Goal: Information Seeking & Learning: Obtain resource

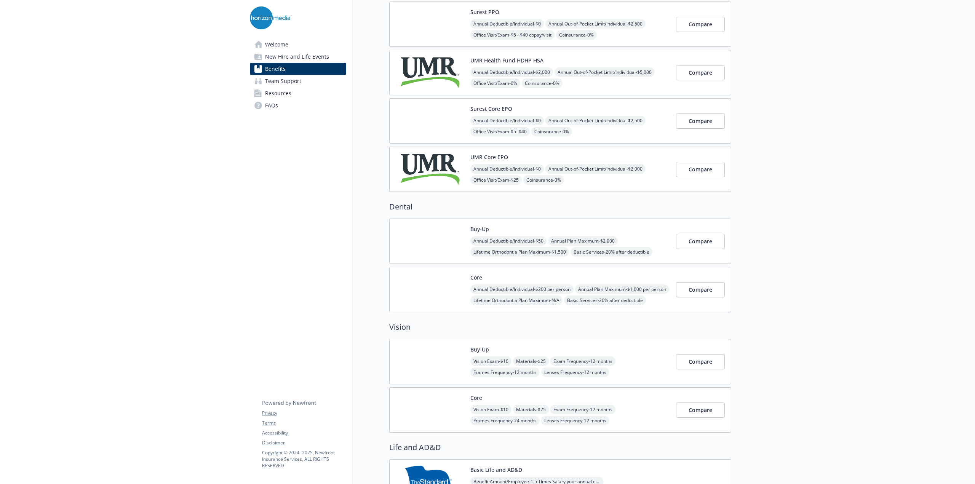
scroll to position [0, 6]
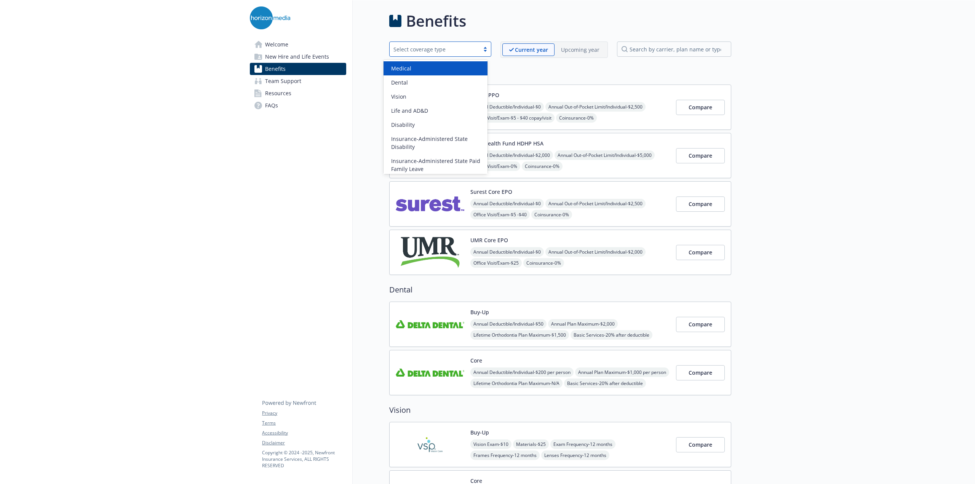
click at [482, 51] on div at bounding box center [485, 49] width 11 height 6
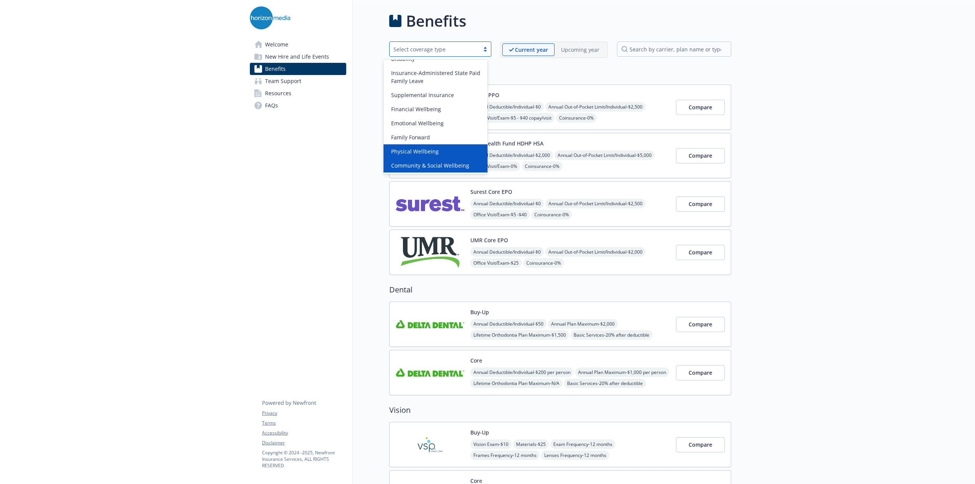
scroll to position [88, 0]
click at [456, 165] on span "Community & Social Wellbeing" at bounding box center [430, 166] width 78 height 8
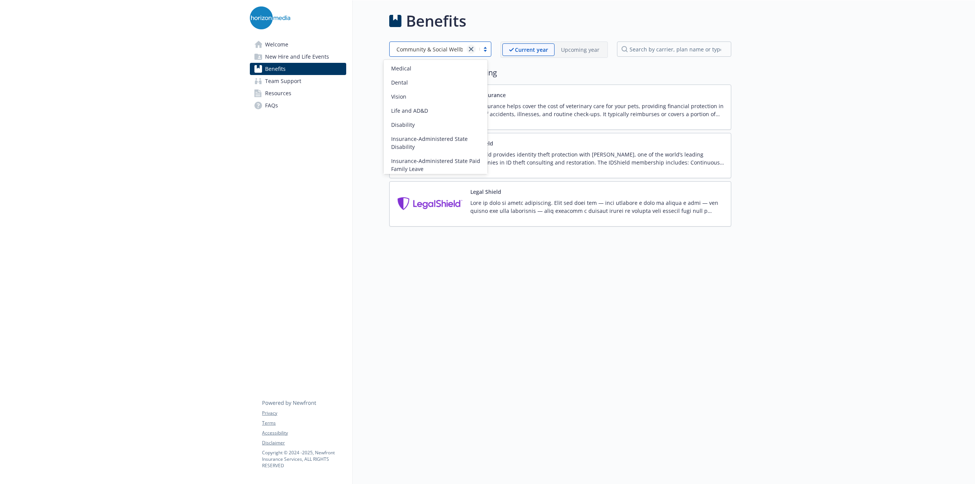
click at [469, 51] on icon "close" at bounding box center [471, 49] width 5 height 5
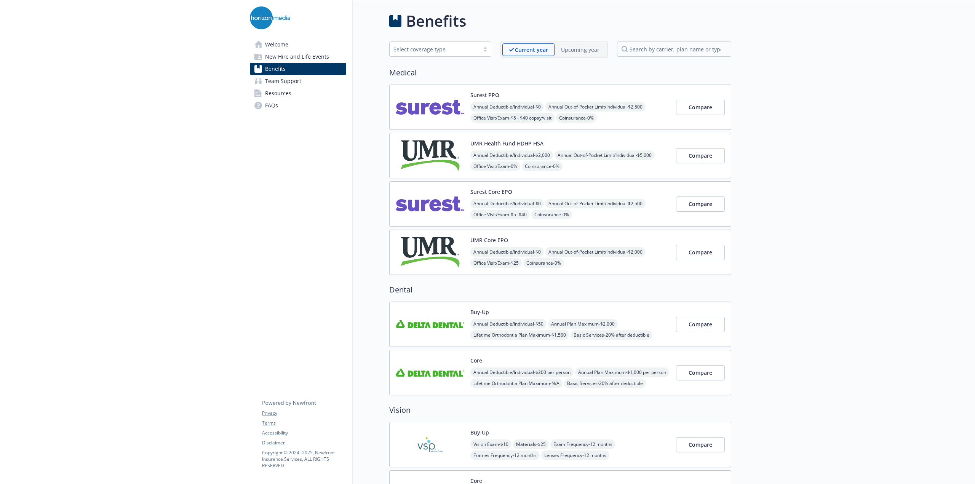
click at [299, 48] on link "Welcome" at bounding box center [298, 44] width 96 height 12
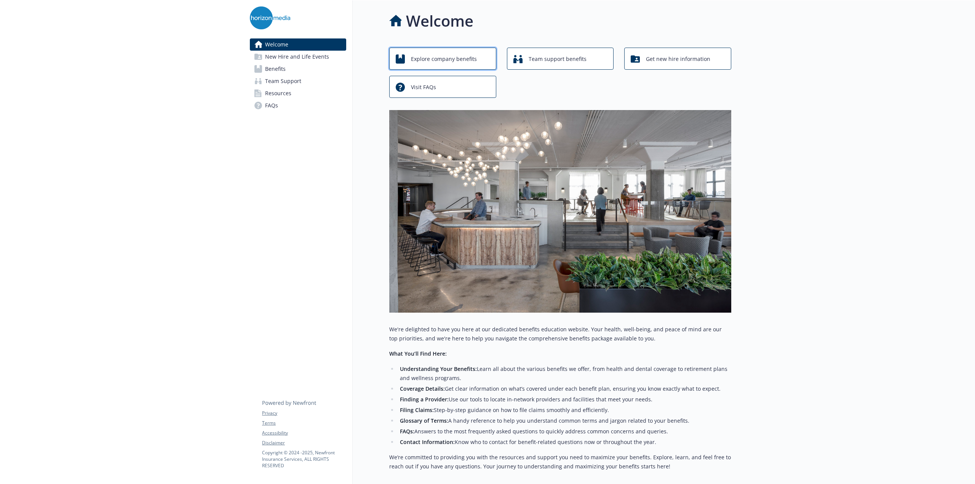
click at [444, 57] on span "Explore company benefits" at bounding box center [444, 59] width 66 height 14
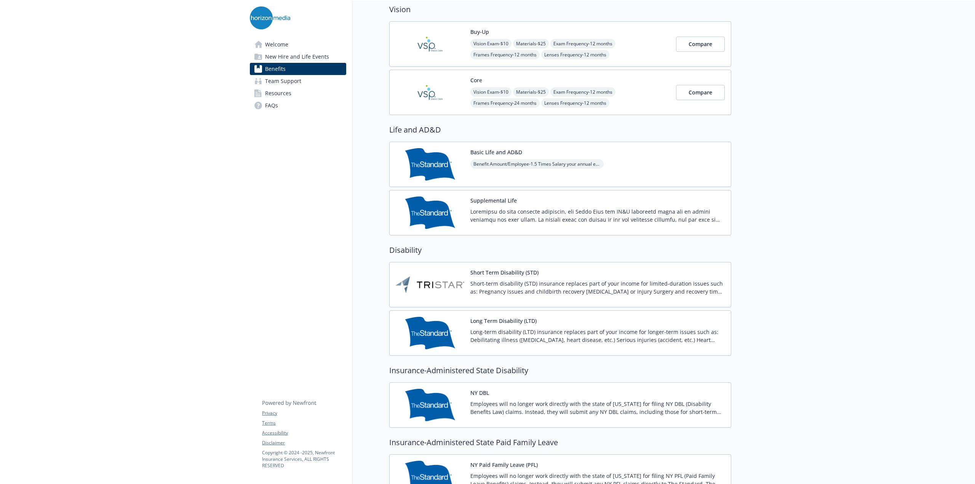
scroll to position [0, 6]
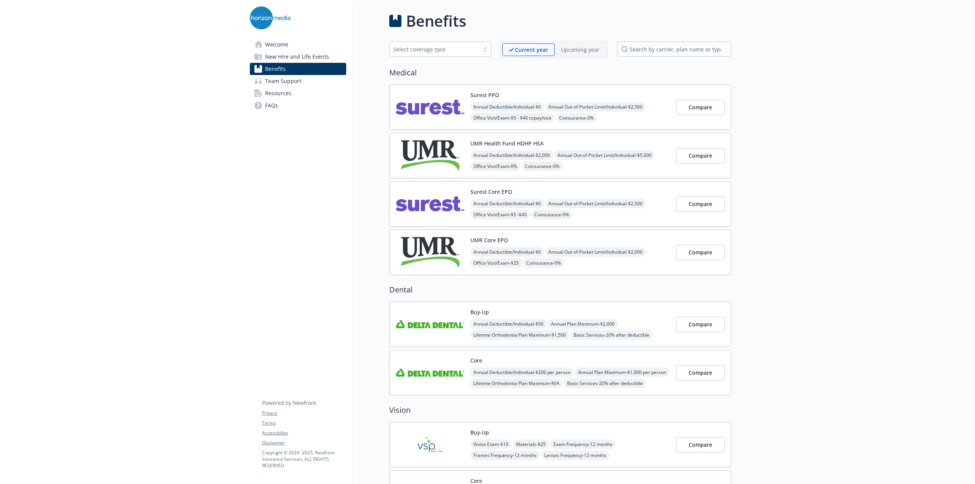
click at [286, 99] on link "FAQs" at bounding box center [298, 105] width 96 height 12
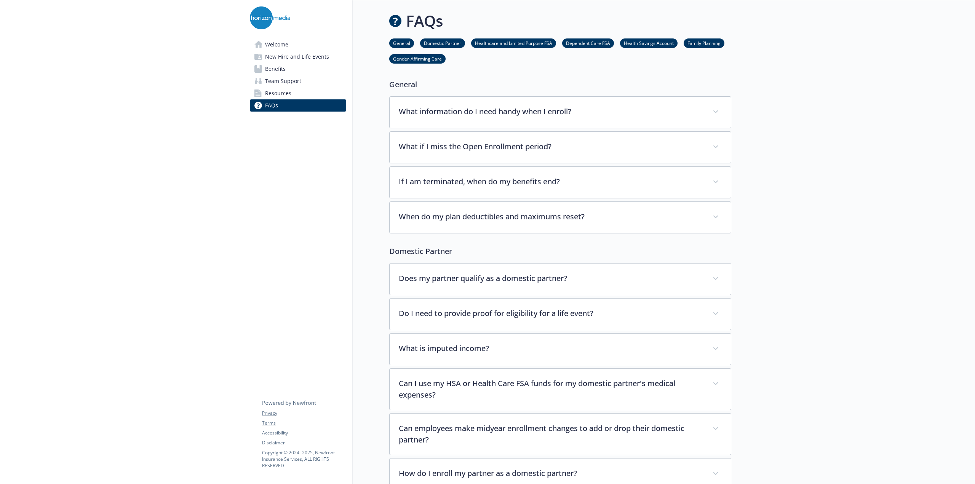
click at [285, 95] on link "Resources" at bounding box center [298, 93] width 96 height 12
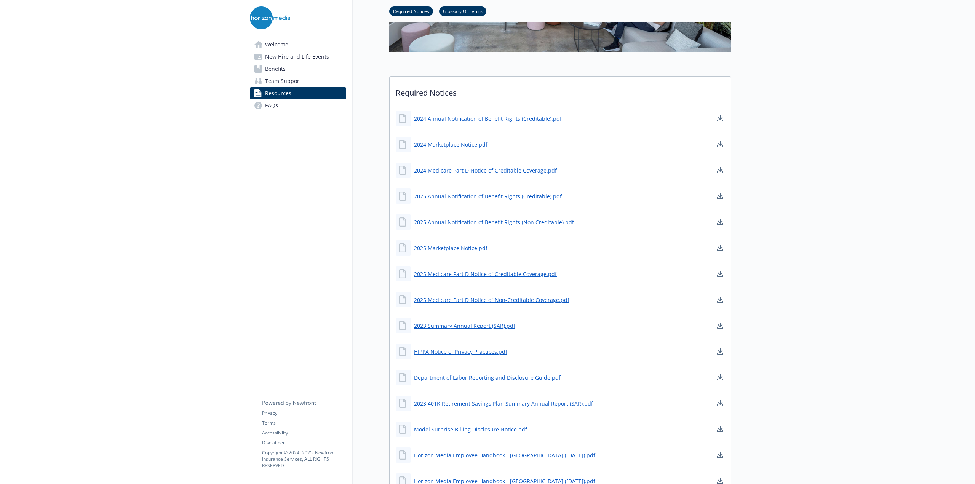
scroll to position [205, 6]
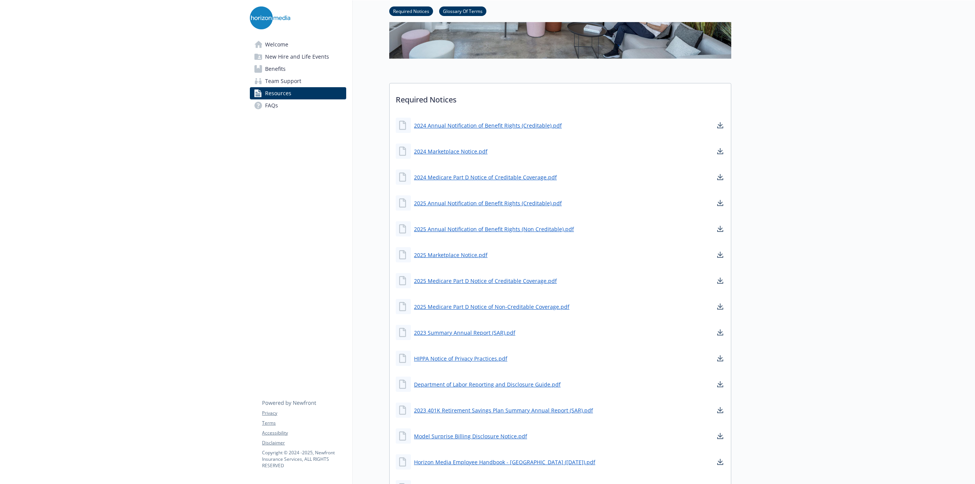
click at [297, 81] on link "Team Support" at bounding box center [298, 81] width 96 height 12
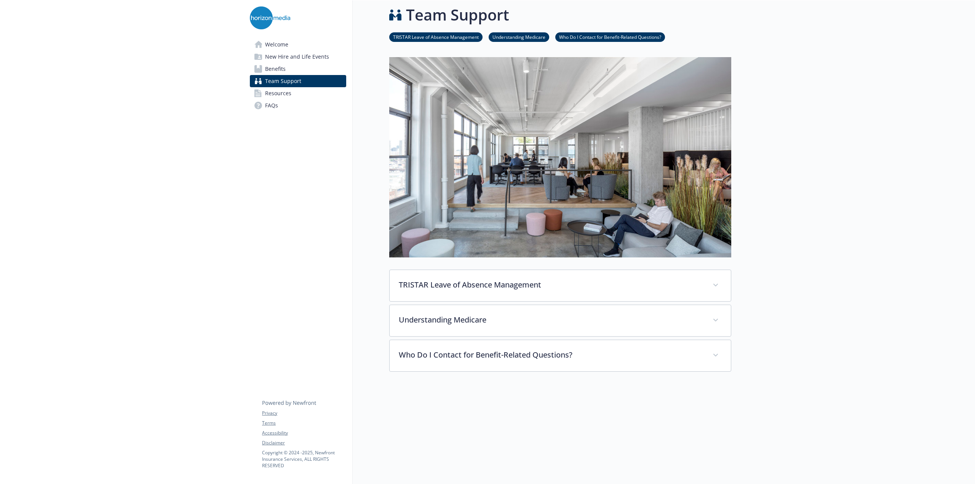
scroll to position [49, 6]
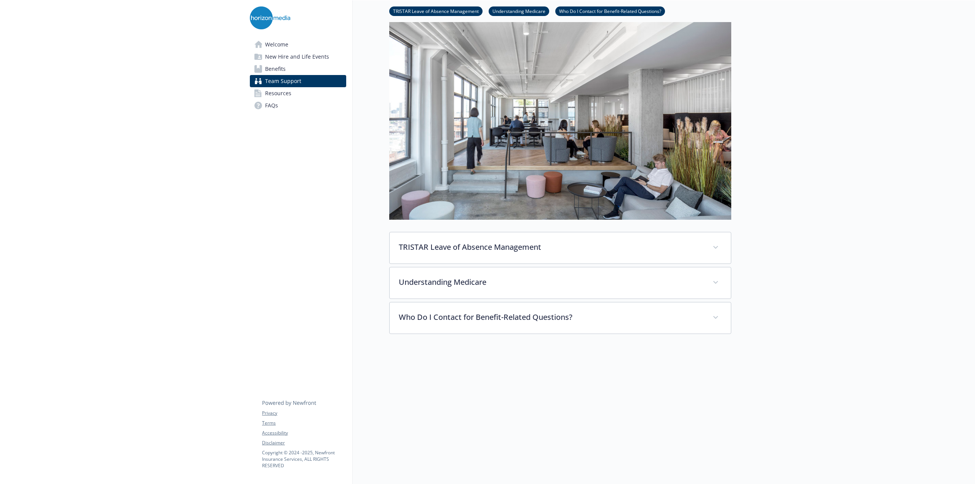
click at [286, 74] on link "Benefits" at bounding box center [298, 69] width 96 height 12
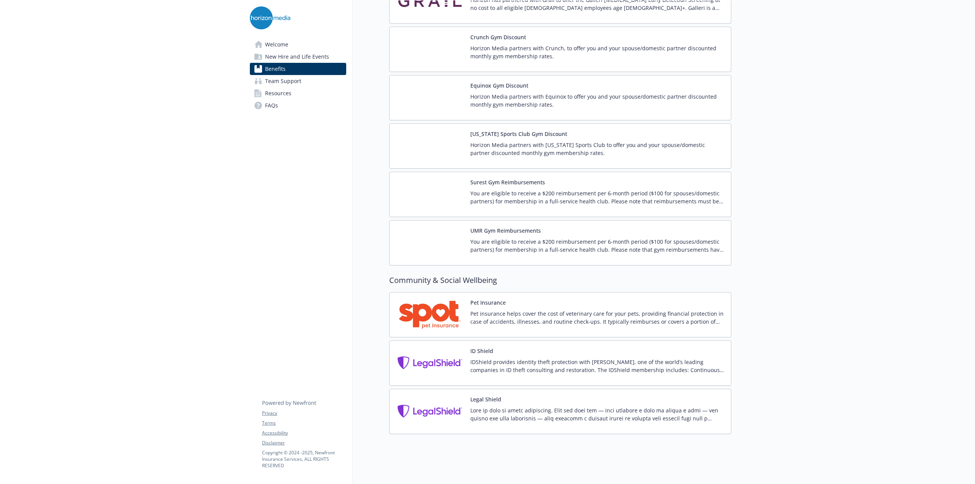
scroll to position [1721, 6]
click at [273, 42] on span "Welcome" at bounding box center [276, 44] width 23 height 12
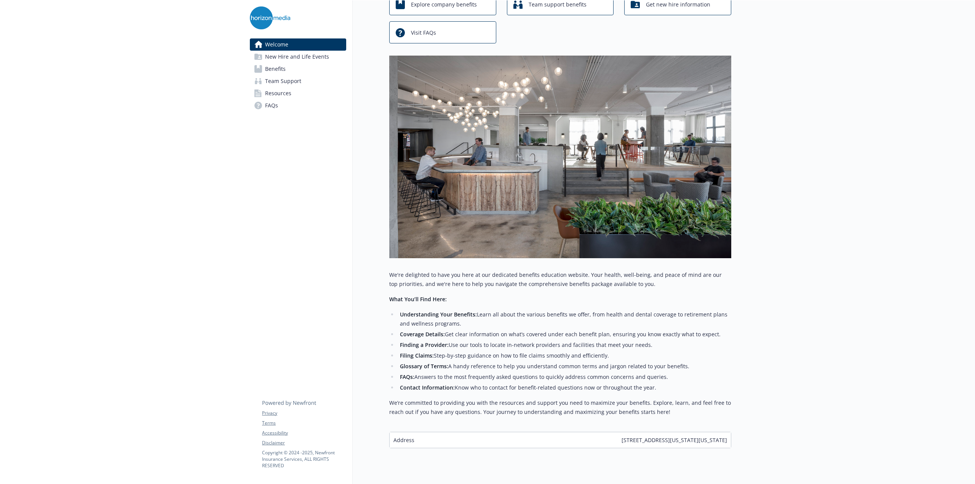
scroll to position [0, 6]
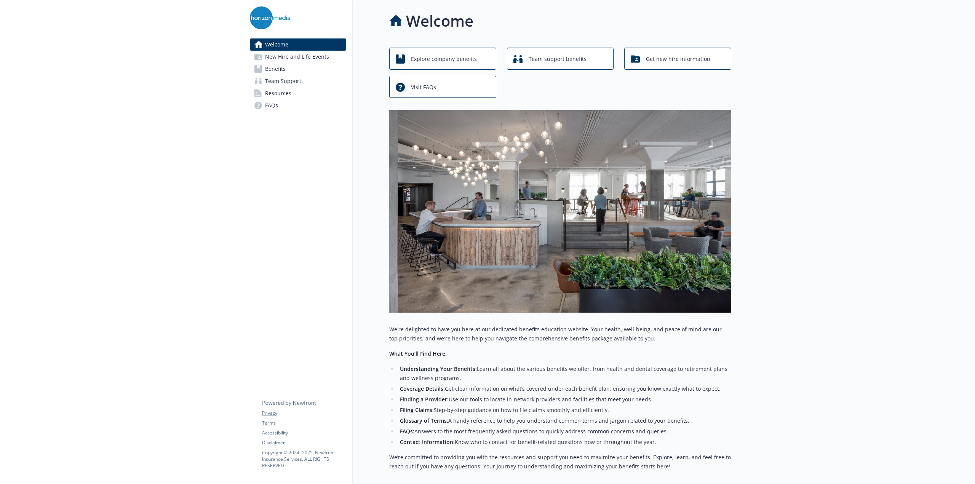
click at [285, 57] on span "New Hire and Life Events" at bounding box center [297, 57] width 64 height 12
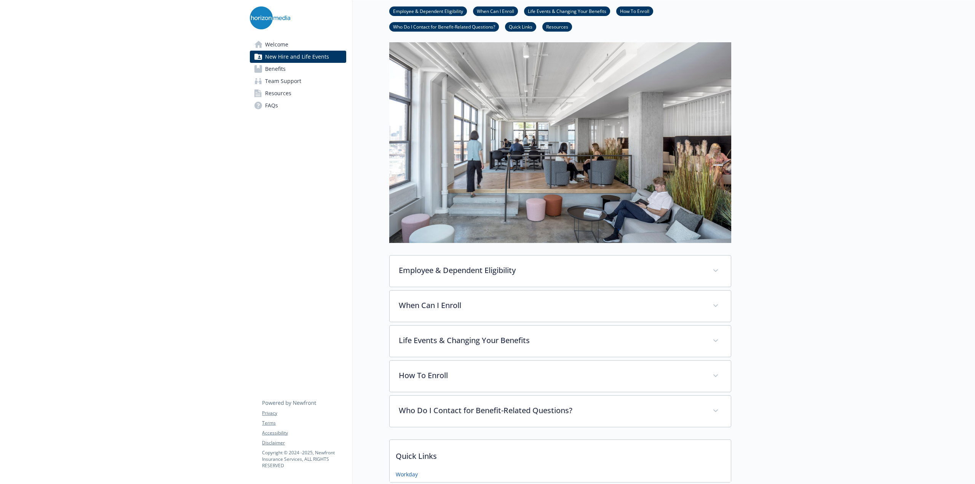
scroll to position [0, 6]
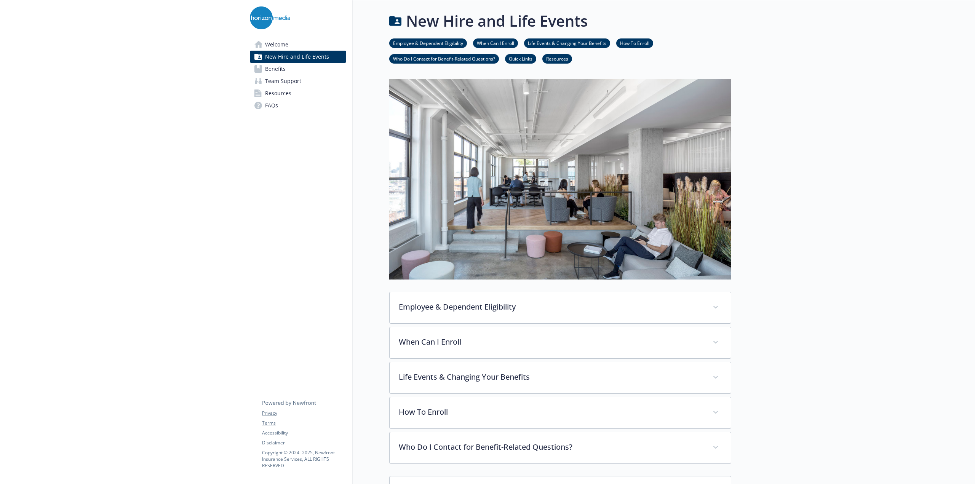
click at [280, 100] on link "FAQs" at bounding box center [298, 105] width 96 height 12
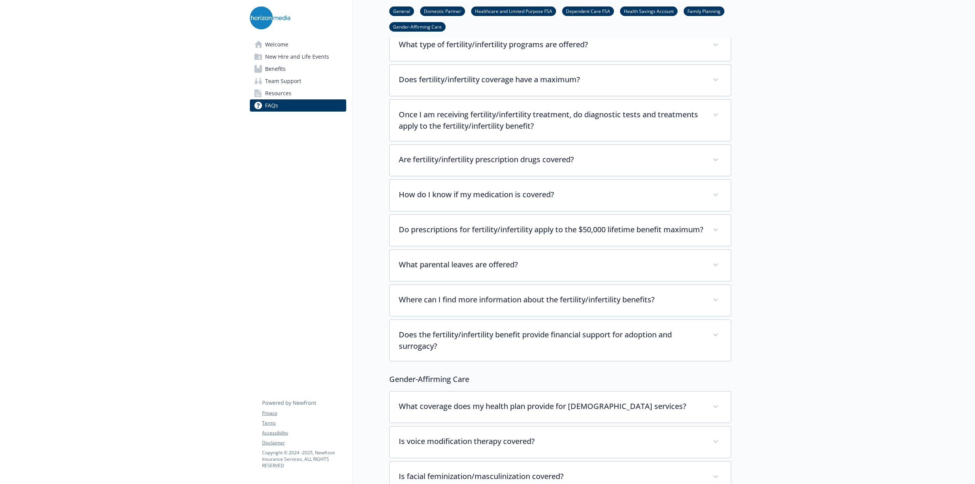
scroll to position [1966, 6]
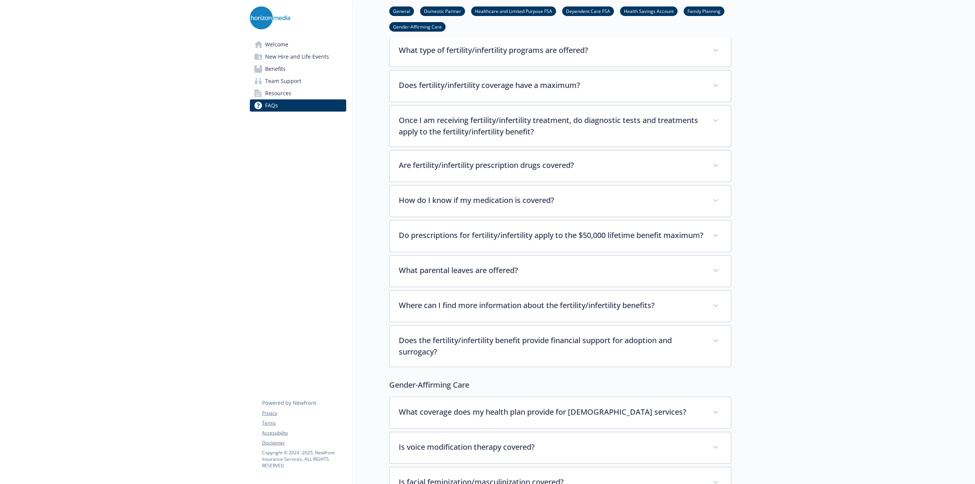
click at [284, 48] on link "Welcome" at bounding box center [298, 44] width 96 height 12
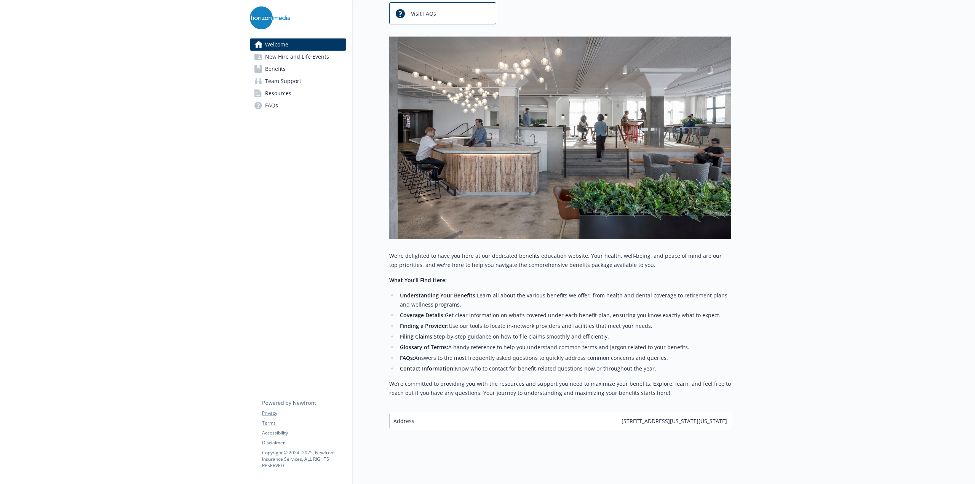
scroll to position [0, 6]
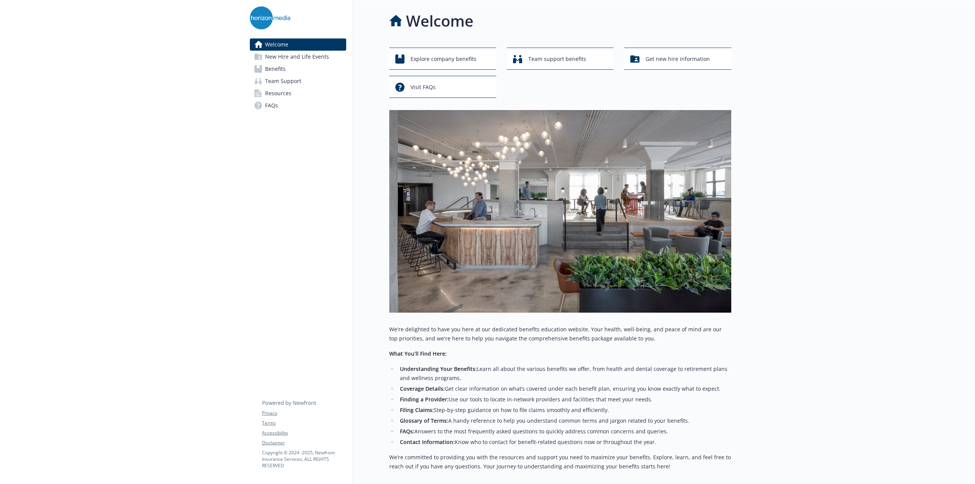
click at [298, 74] on link "Benefits" at bounding box center [298, 69] width 96 height 12
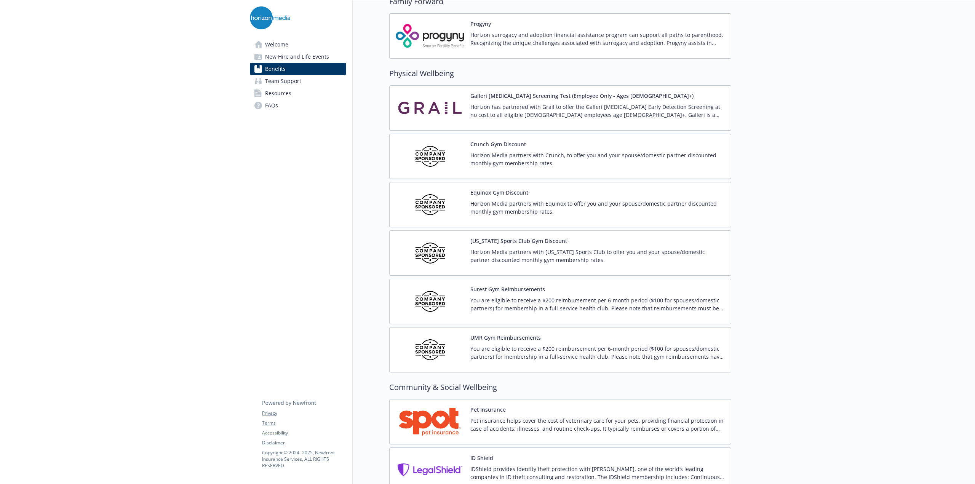
scroll to position [1613, 0]
click at [517, 249] on p "Horizon Media partners with [US_STATE] Sports Club to offer you and your spouse…" at bounding box center [597, 256] width 254 height 16
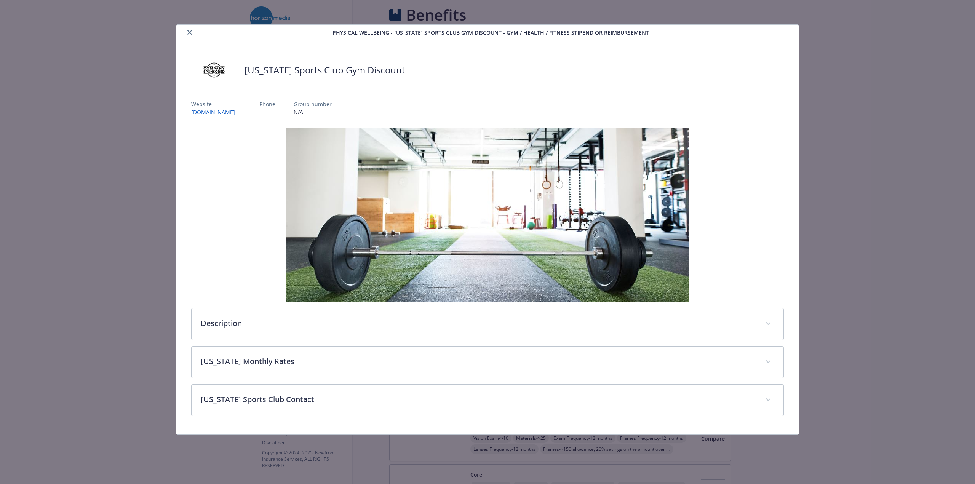
scroll to position [1613, 0]
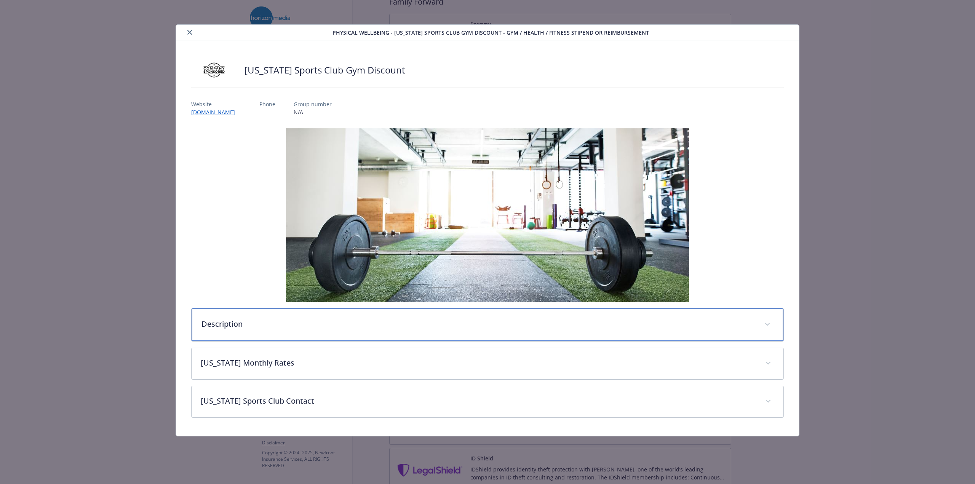
click at [276, 318] on p "Description" at bounding box center [479, 323] width 554 height 11
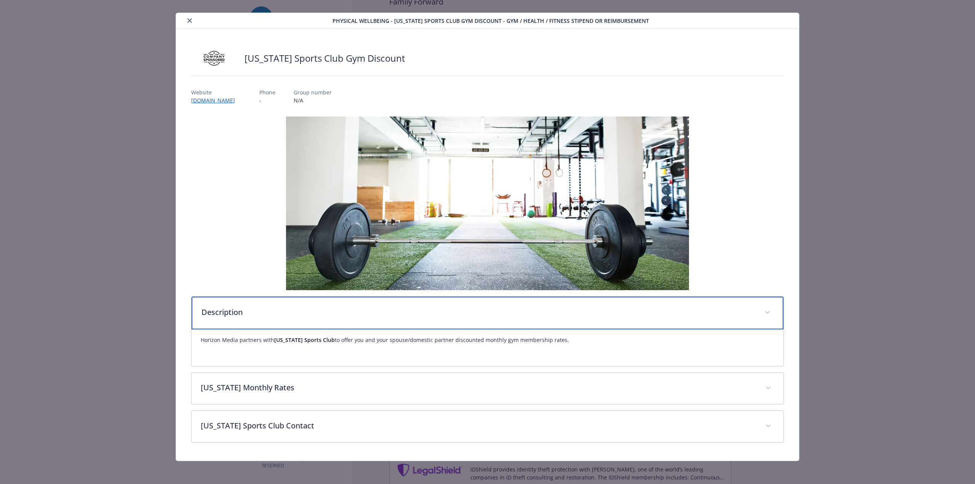
scroll to position [11, 0]
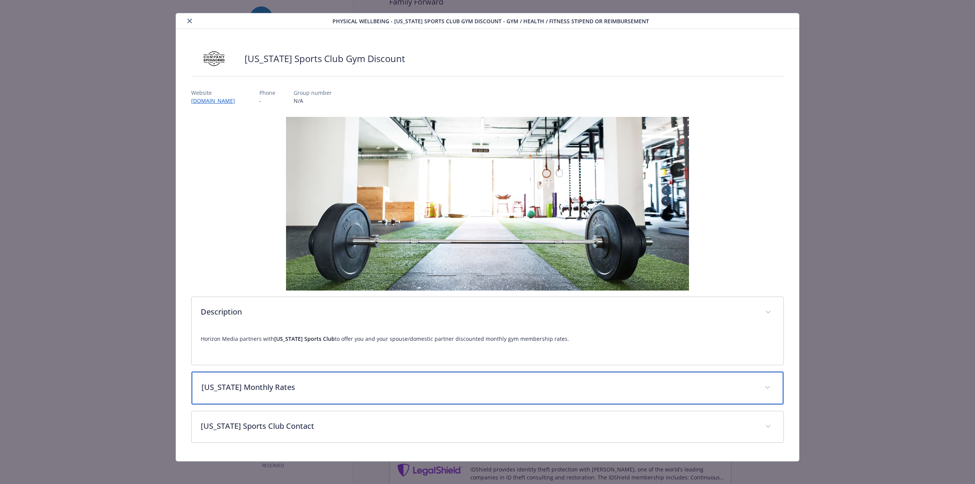
click at [420, 380] on div "[US_STATE] Monthly Rates" at bounding box center [488, 388] width 592 height 33
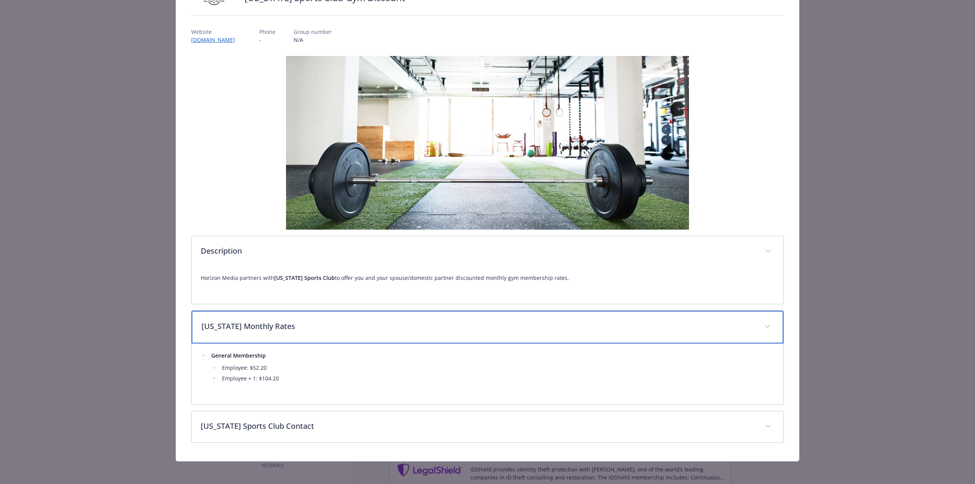
scroll to position [0, 0]
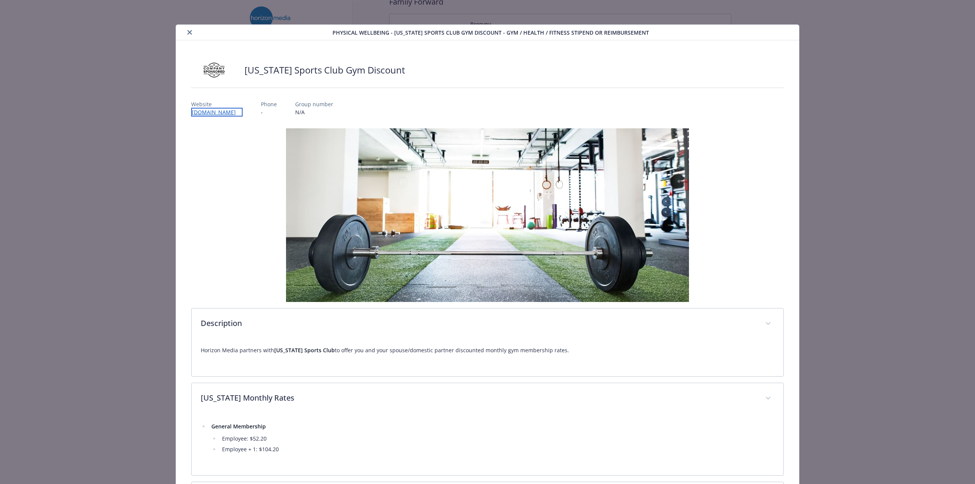
click at [243, 109] on link "[DOMAIN_NAME]" at bounding box center [216, 112] width 51 height 9
click at [189, 32] on icon "close" at bounding box center [189, 32] width 5 height 5
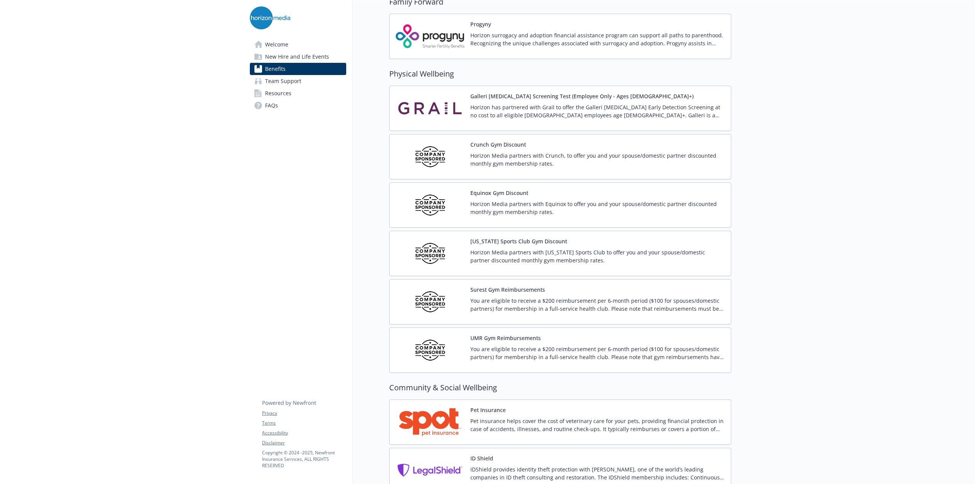
click at [539, 152] on p "Horizon Media partners with Crunch, to offer you and your spouse/domestic partn…" at bounding box center [597, 160] width 254 height 16
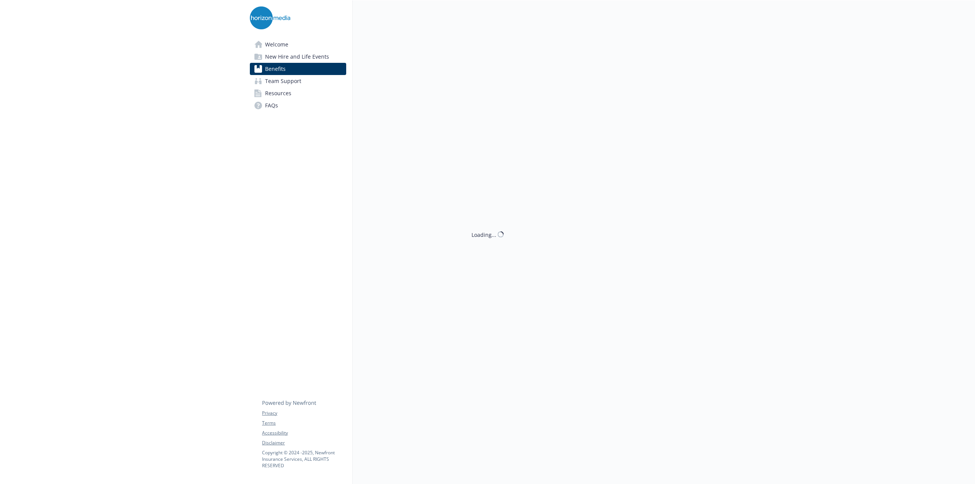
scroll to position [1613, 0]
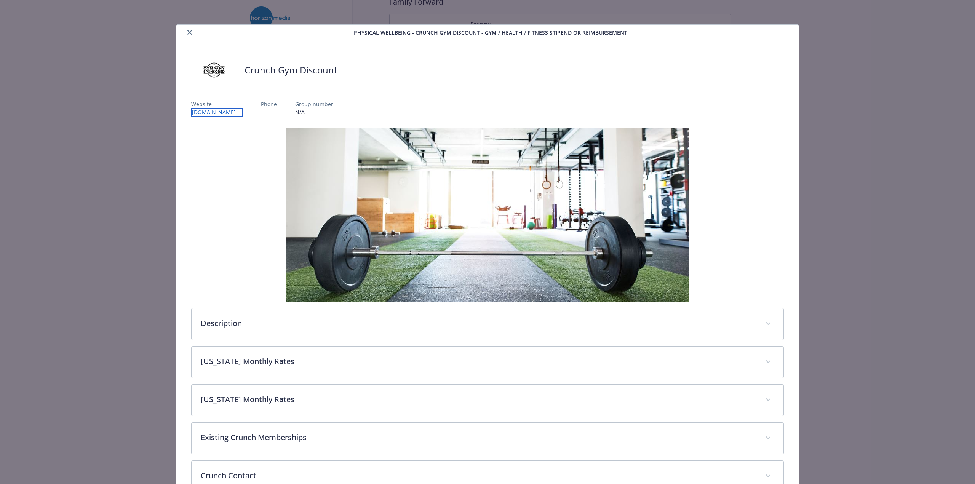
click at [223, 114] on link "[DOMAIN_NAME]" at bounding box center [216, 112] width 51 height 9
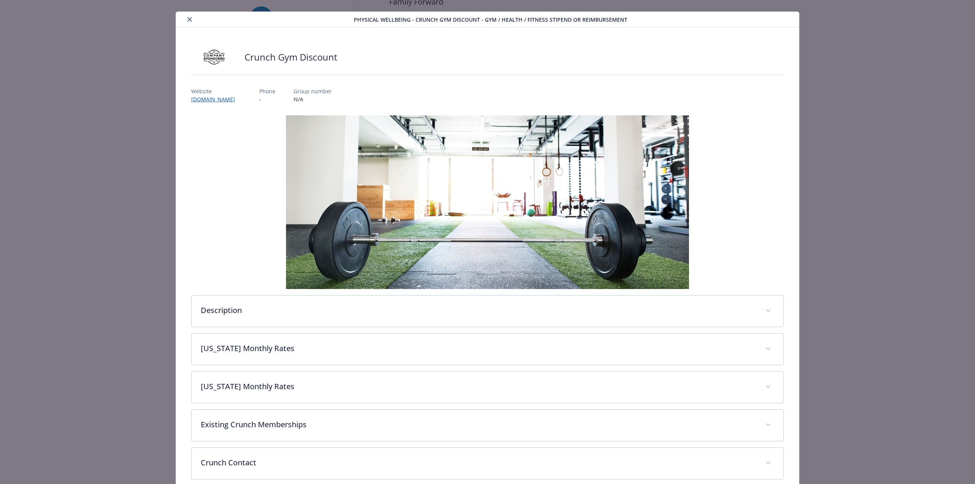
drag, startPoint x: 239, startPoint y: 330, endPoint x: 238, endPoint y: 346, distance: 16.1
click at [238, 346] on div "Description Horizon Media partners with Crunch , to offer you and your spouse/d…" at bounding box center [487, 297] width 593 height 364
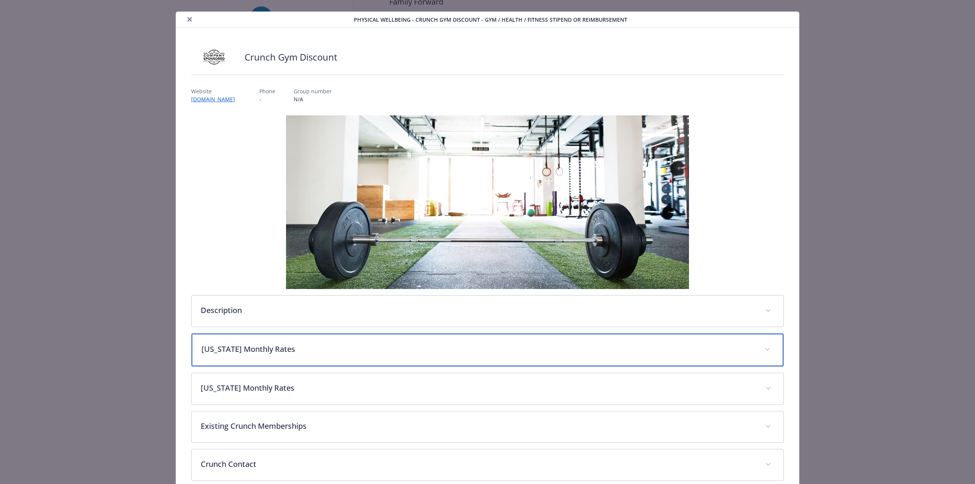
click at [238, 346] on p "[US_STATE] Monthly Rates" at bounding box center [479, 349] width 554 height 11
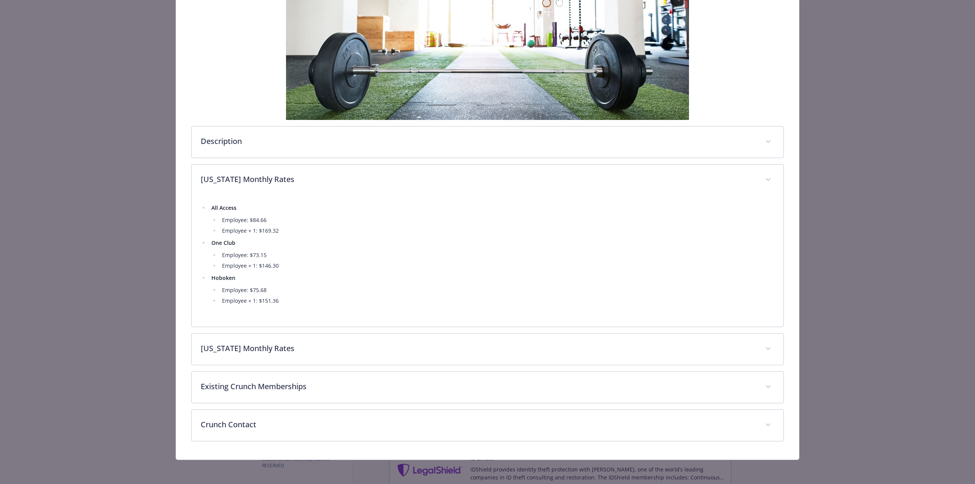
scroll to position [181, 0]
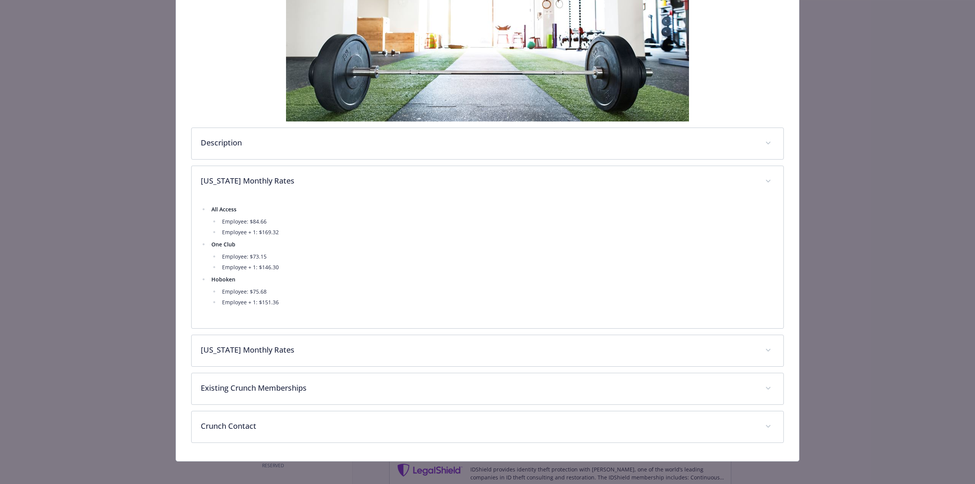
click at [368, 368] on div "Description Horizon Media partners with Crunch , to offer you and your spouse/d…" at bounding box center [487, 195] width 593 height 495
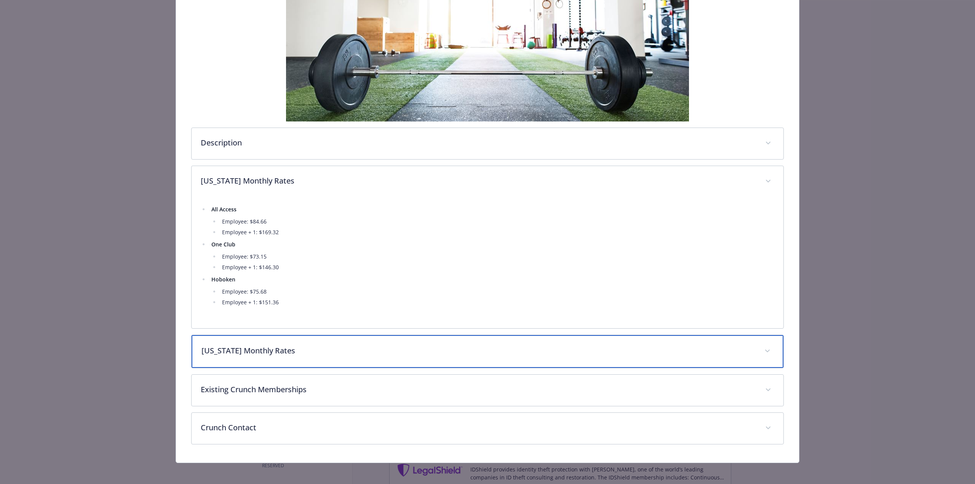
click at [374, 343] on div "[US_STATE] Monthly Rates" at bounding box center [488, 351] width 592 height 33
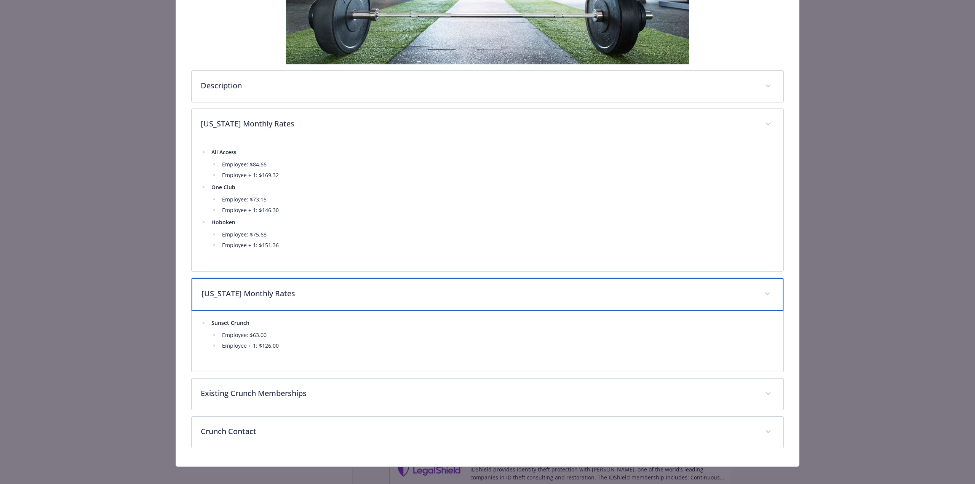
scroll to position [243, 0]
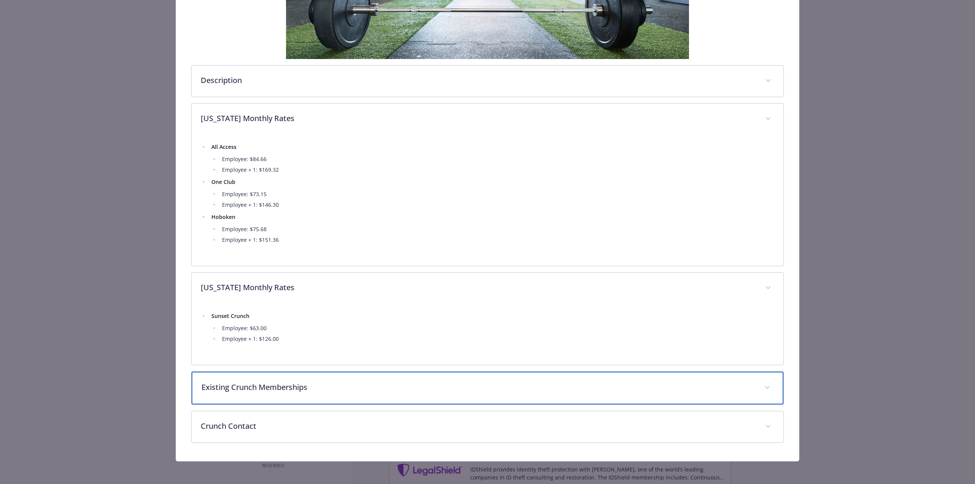
click at [368, 382] on p "Existing Crunch Memberships" at bounding box center [479, 387] width 554 height 11
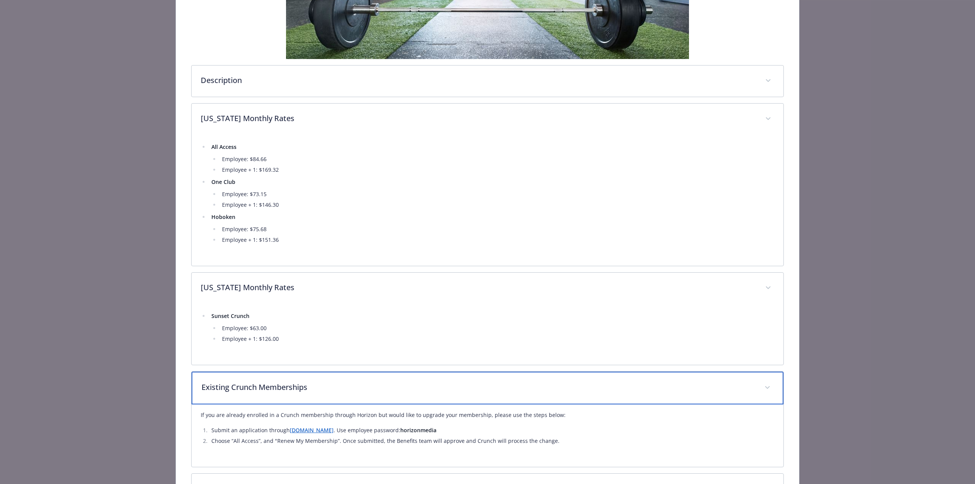
scroll to position [306, 0]
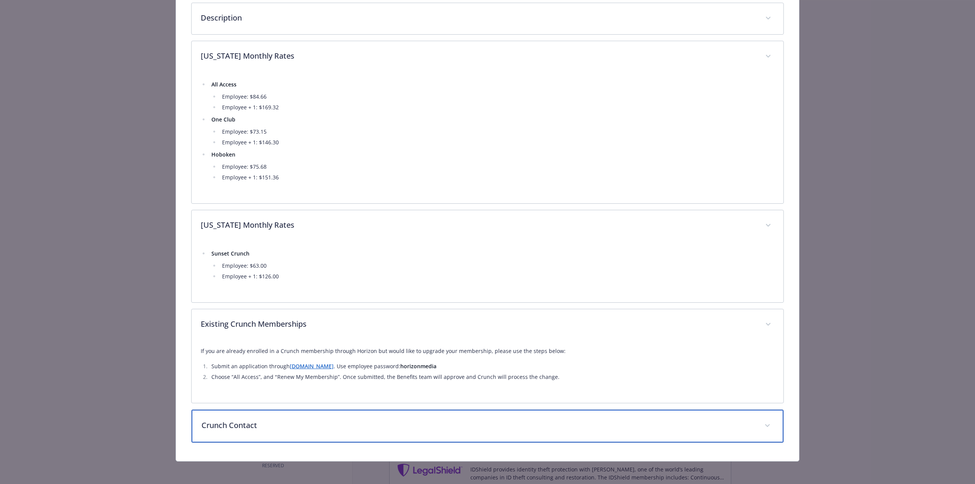
click at [430, 422] on p "Crunch Contact" at bounding box center [479, 425] width 554 height 11
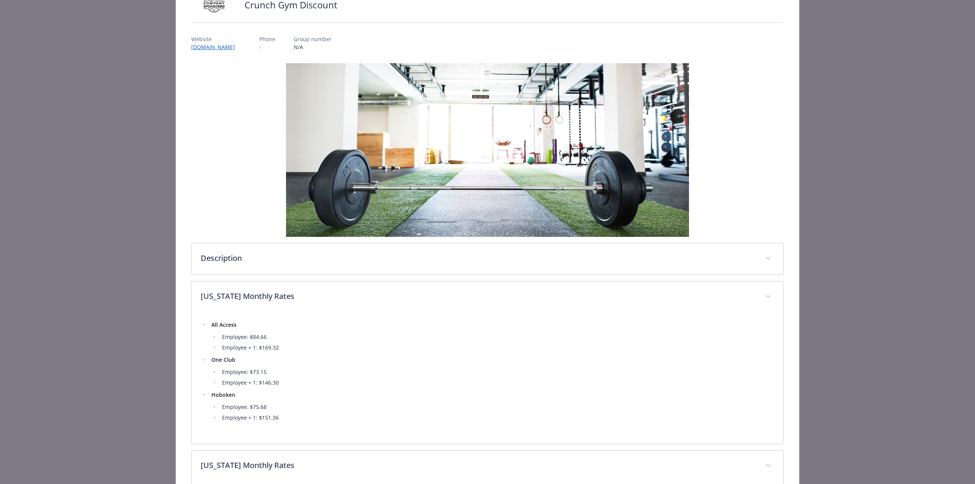
scroll to position [0, 0]
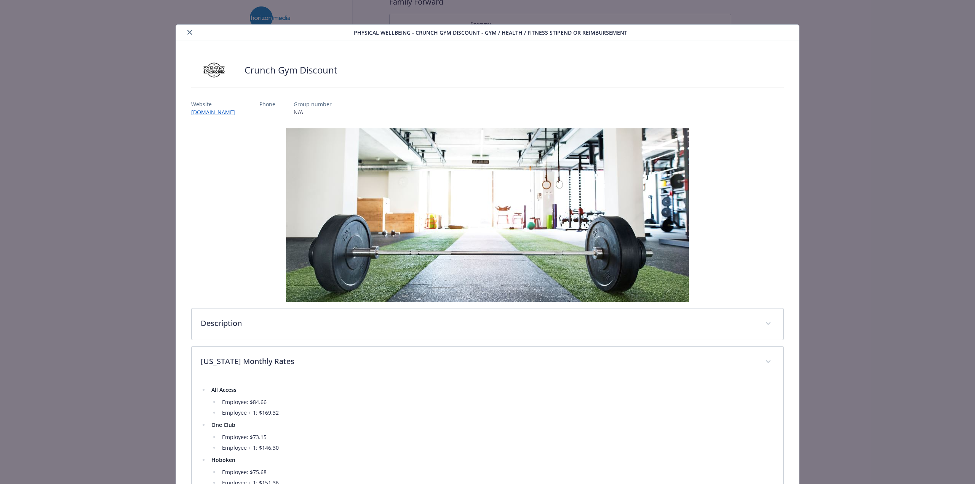
click at [188, 34] on icon "close" at bounding box center [189, 32] width 5 height 5
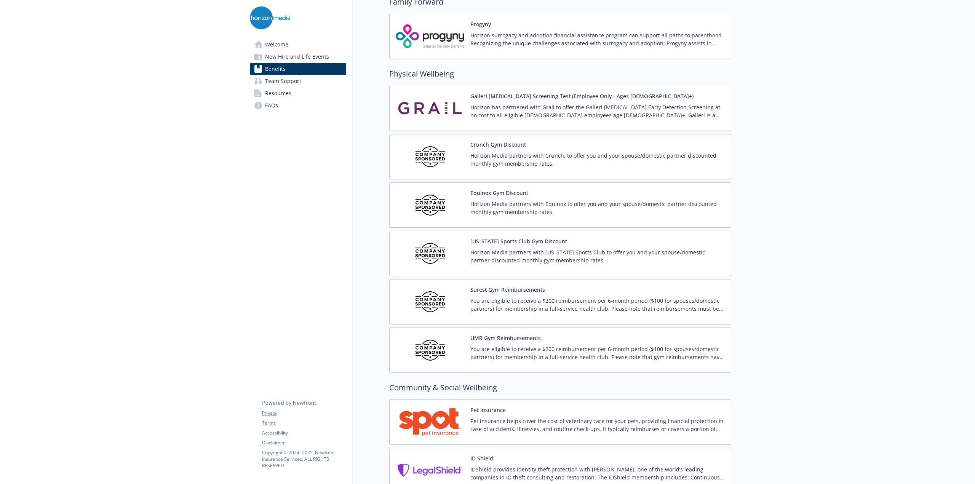
click at [521, 200] on p "Horizon Media partners with Equinox to offer you and your spouse/domestic partn…" at bounding box center [597, 208] width 254 height 16
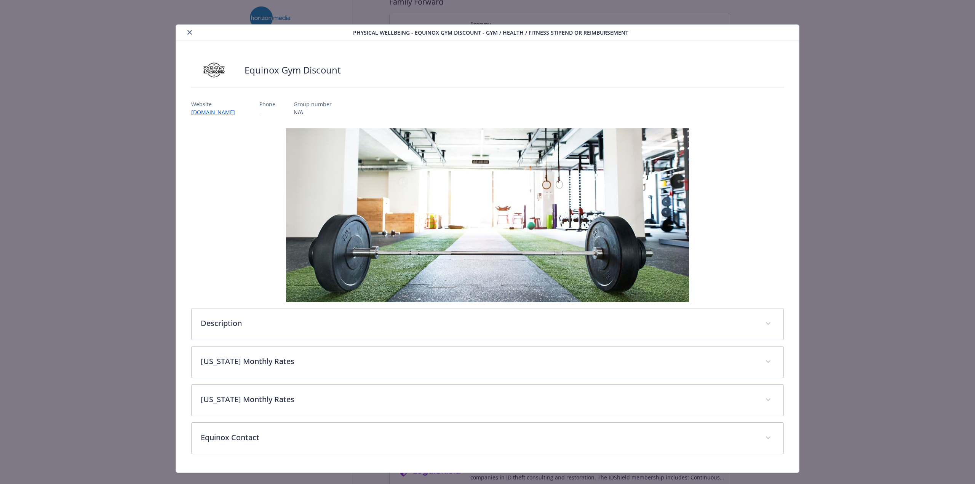
scroll to position [11, 0]
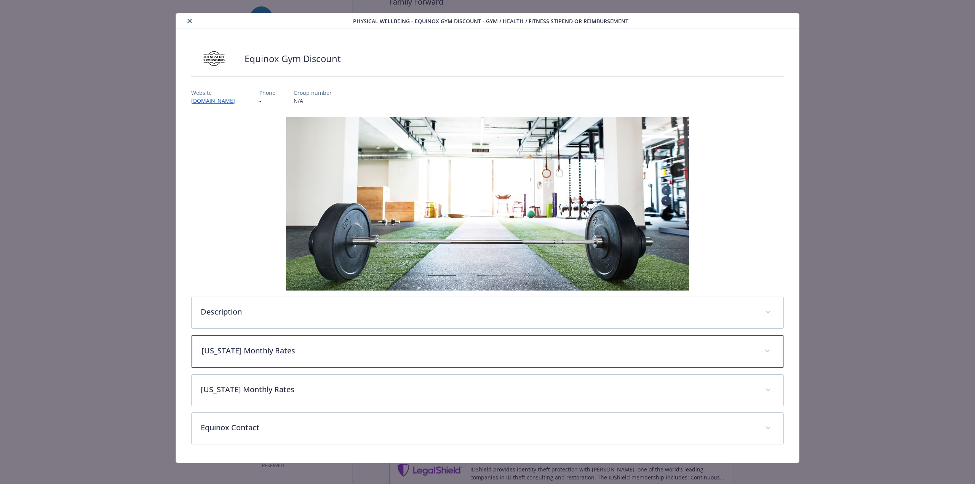
click at [293, 355] on p "[US_STATE] Monthly Rates" at bounding box center [479, 350] width 554 height 11
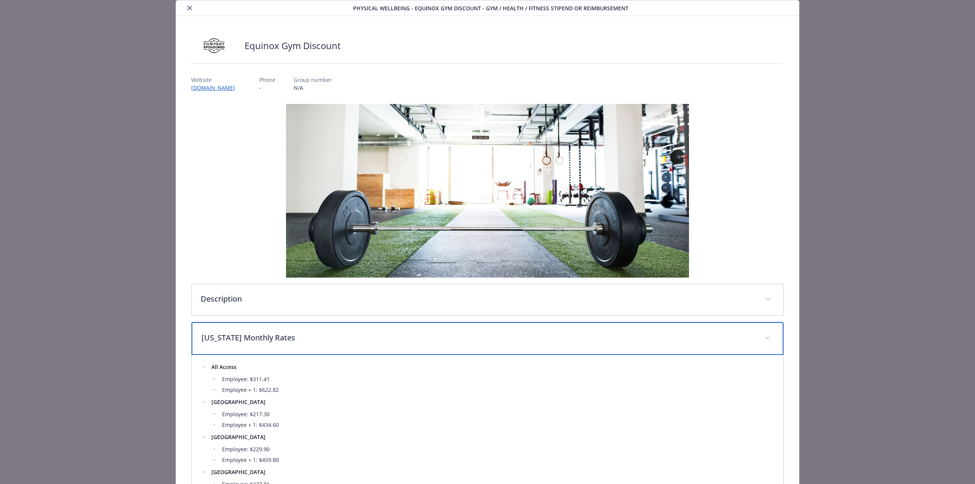
scroll to position [0, 0]
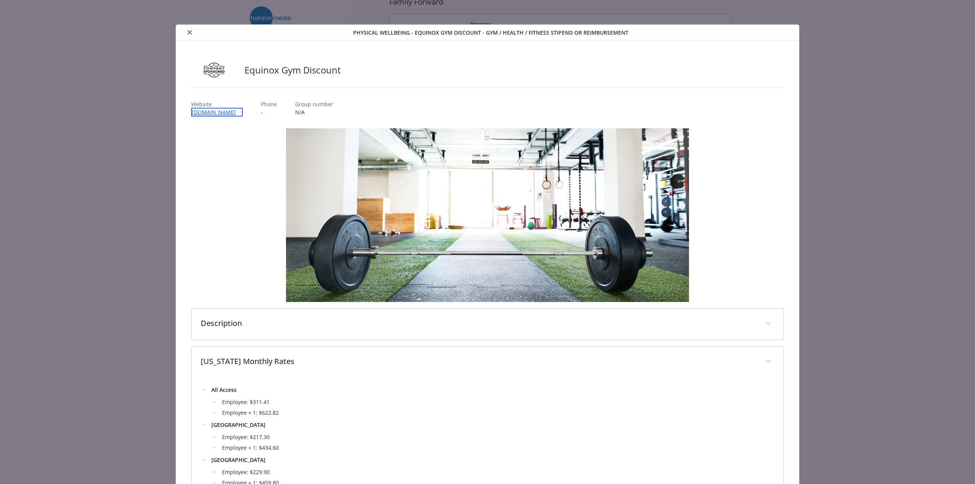
click at [226, 111] on link "[DOMAIN_NAME]" at bounding box center [216, 112] width 51 height 9
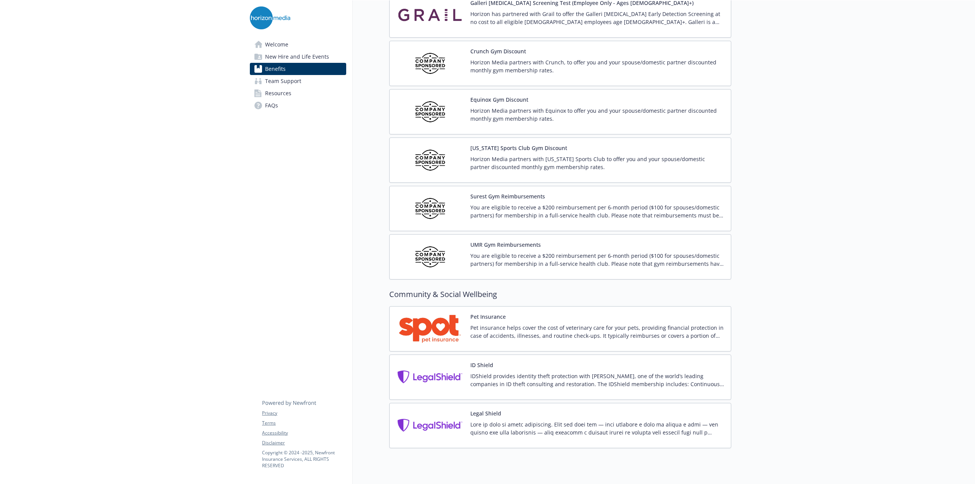
scroll to position [1706, 0]
click at [516, 207] on p "You are eligible to receive a $200 reimbursement per 6-month period ($100 for s…" at bounding box center [597, 212] width 254 height 16
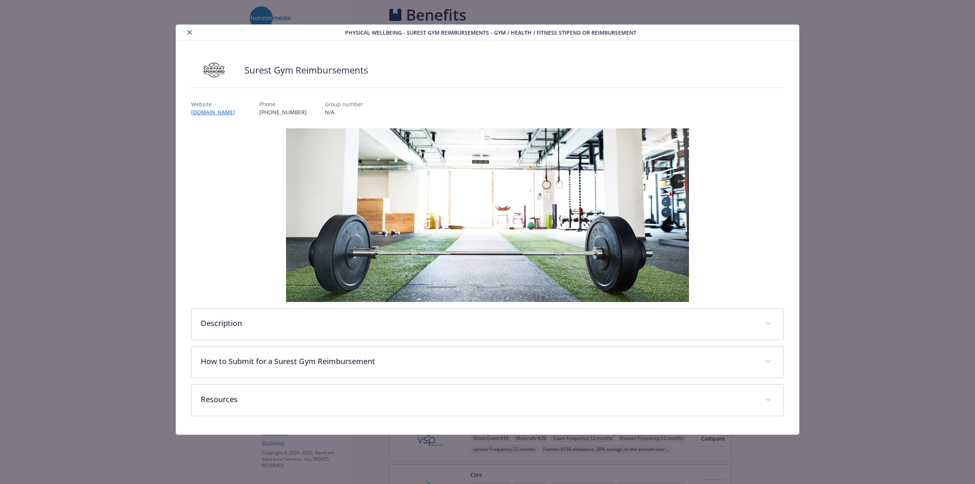
scroll to position [1706, 0]
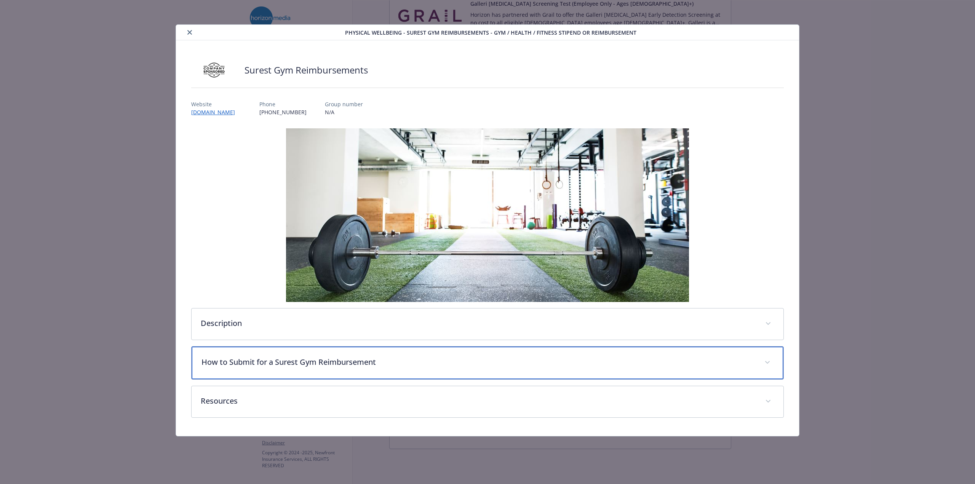
click at [394, 359] on p "How to Submit for a Surest Gym Reimbursement" at bounding box center [479, 362] width 554 height 11
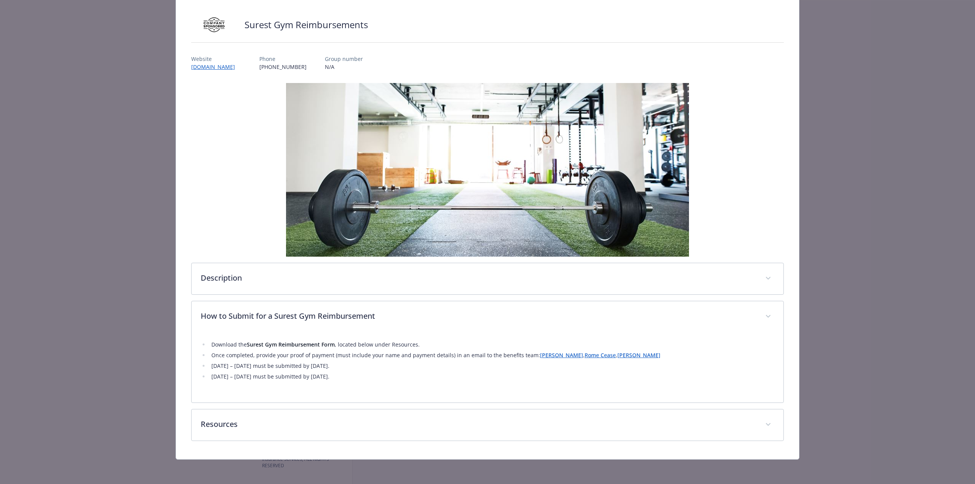
scroll to position [44, 0]
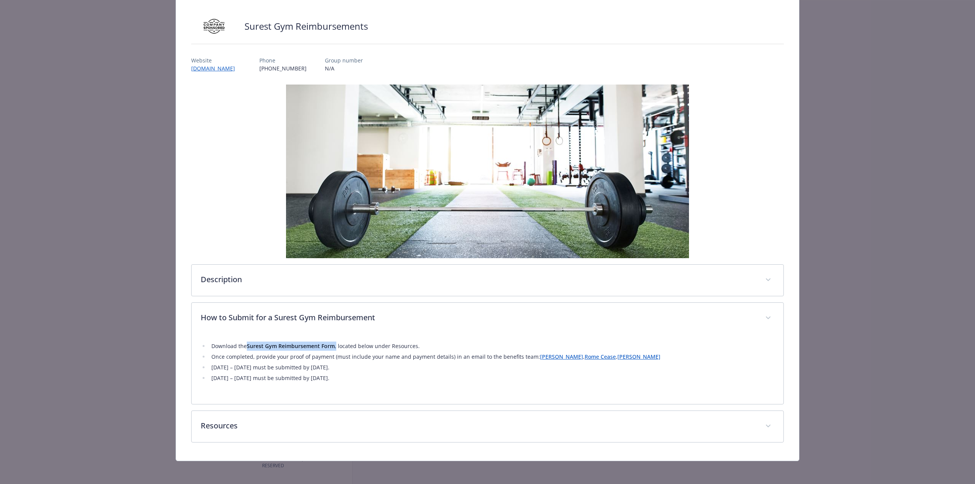
drag, startPoint x: 244, startPoint y: 348, endPoint x: 335, endPoint y: 346, distance: 90.7
click at [335, 346] on li "Download the Surest Gym Reimbursement Form , located below under Resources." at bounding box center [491, 346] width 565 height 9
drag, startPoint x: 335, startPoint y: 346, endPoint x: 255, endPoint y: 343, distance: 79.7
click at [255, 343] on li "Download the Surest Gym Reimbursement Form , located below under Resources." at bounding box center [491, 346] width 565 height 9
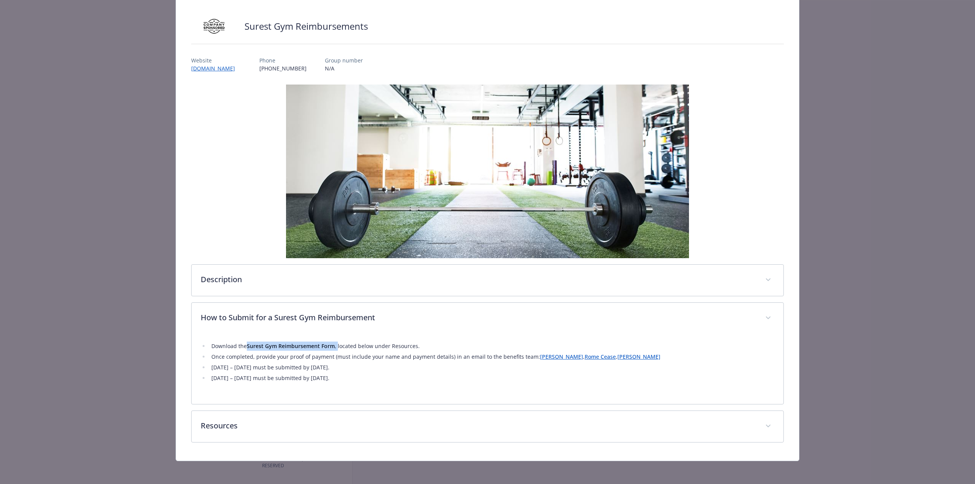
click at [251, 345] on strong "Surest Gym Reimbursement Form" at bounding box center [291, 345] width 88 height 7
click at [220, 346] on li "Download the Surest Gym Reimbursement Form , located below under Resources." at bounding box center [491, 346] width 565 height 9
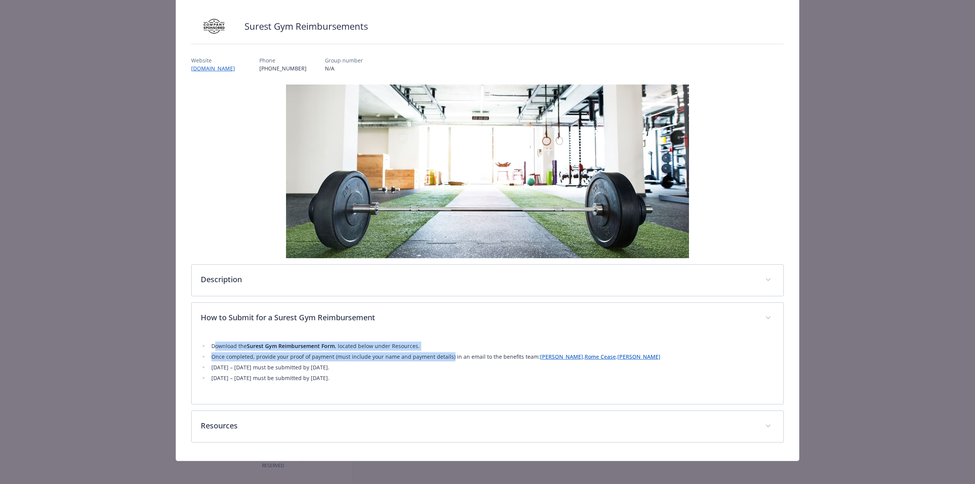
drag, startPoint x: 213, startPoint y: 346, endPoint x: 446, endPoint y: 358, distance: 233.9
click at [446, 358] on ul "Download the Surest Gym Reimbursement Form , located below under Resources. Onc…" at bounding box center [488, 362] width 574 height 41
click at [446, 358] on li "Once completed, provide your proof of payment (must include your name and payme…" at bounding box center [491, 356] width 565 height 9
click at [463, 390] on div "Download the Surest Gym Reimbursement Form , located below under Resources. Onc…" at bounding box center [488, 364] width 574 height 61
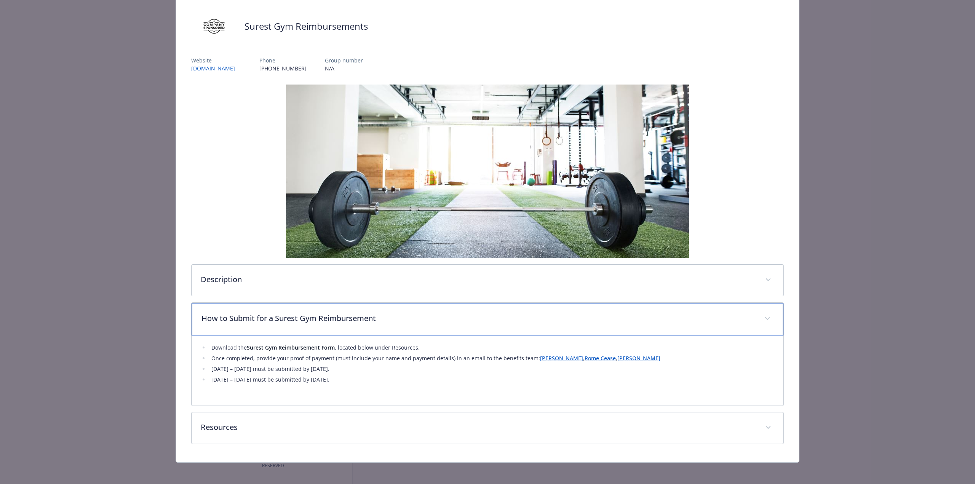
click at [326, 303] on div "How to Submit for a Surest Gym Reimbursement" at bounding box center [488, 319] width 592 height 33
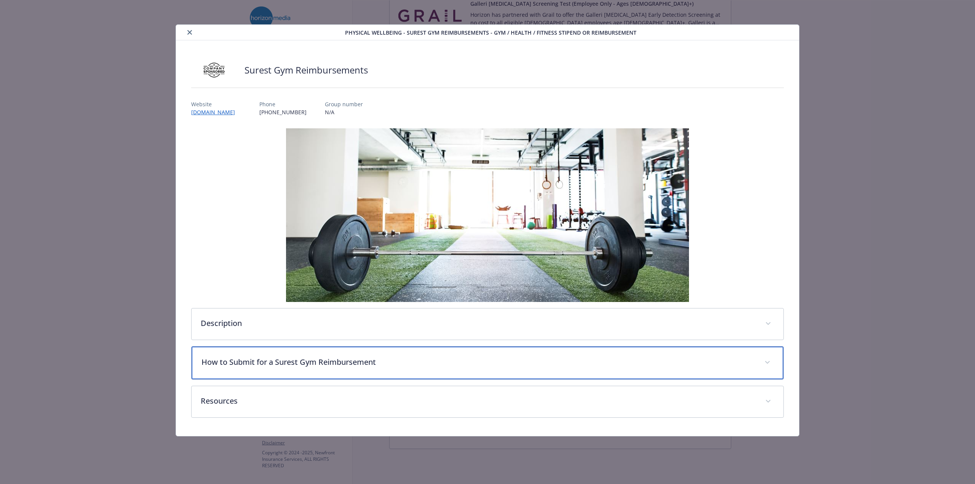
scroll to position [0, 0]
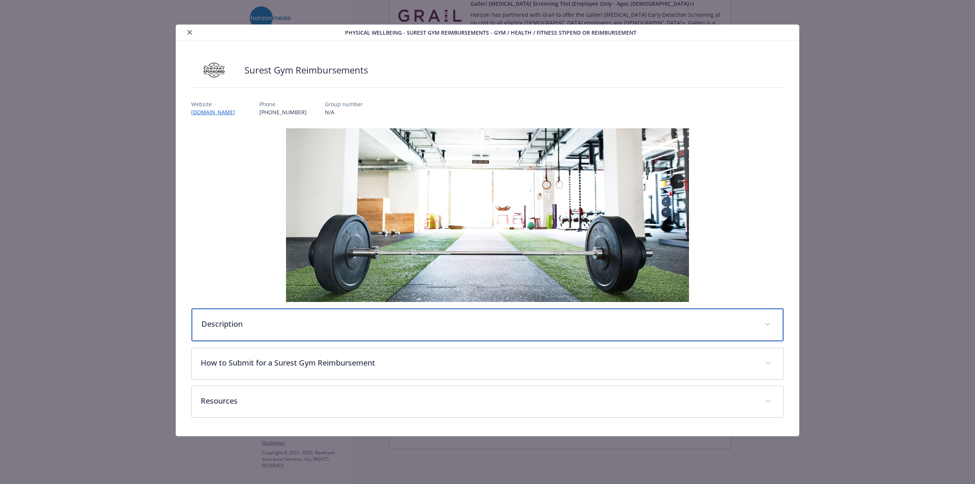
click at [323, 326] on p "Description" at bounding box center [479, 323] width 554 height 11
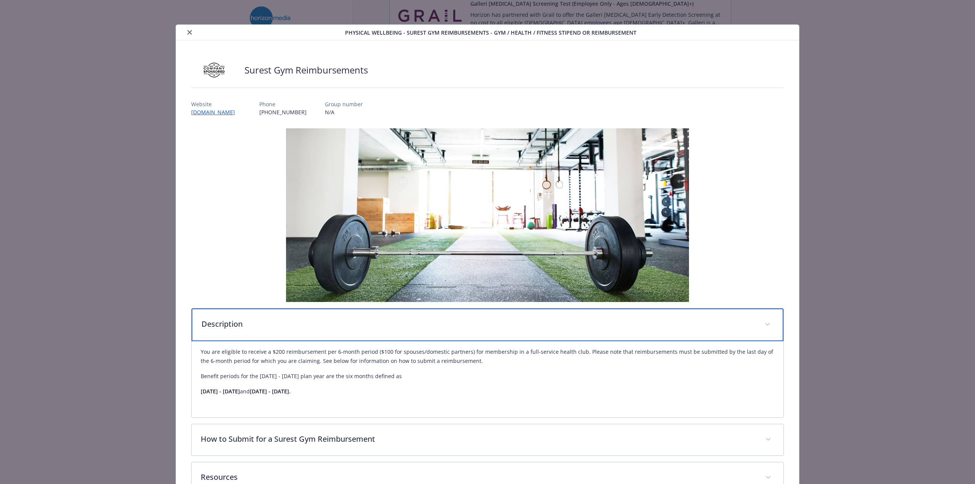
scroll to position [51, 0]
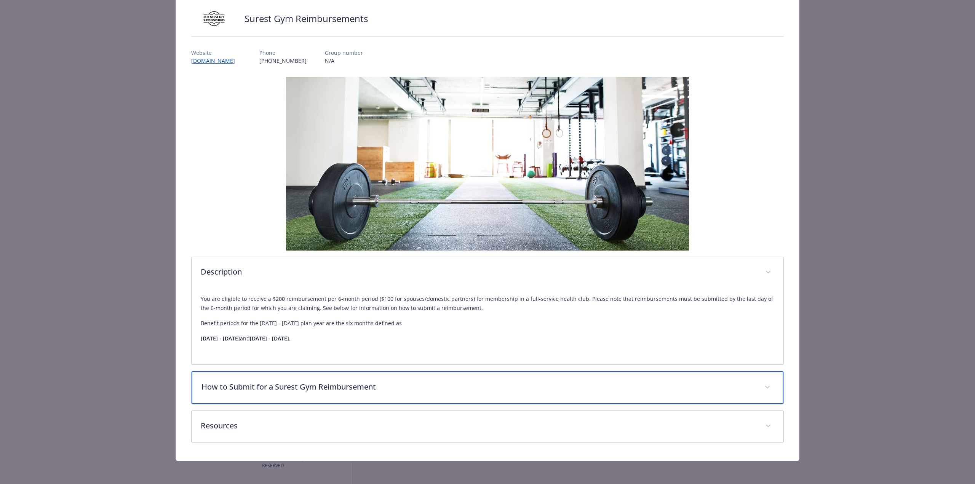
click at [366, 389] on p "How to Submit for a Surest Gym Reimbursement" at bounding box center [479, 386] width 554 height 11
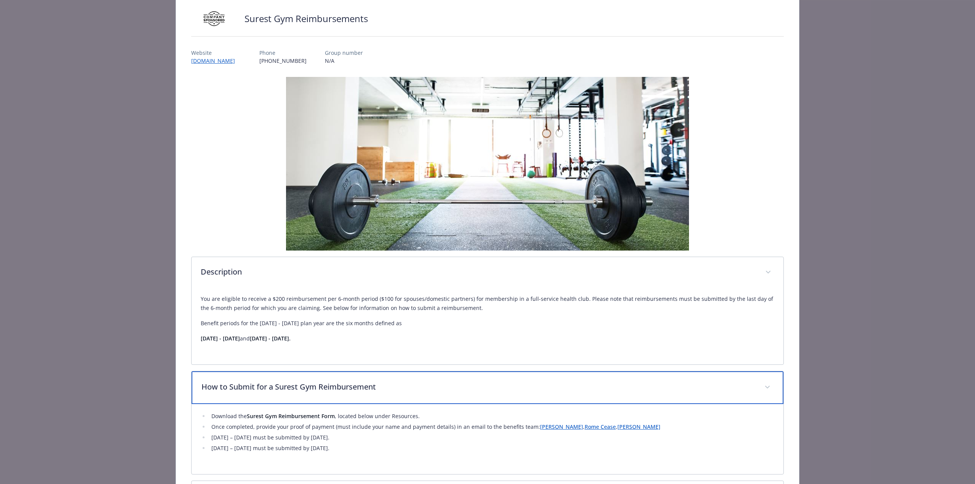
scroll to position [122, 0]
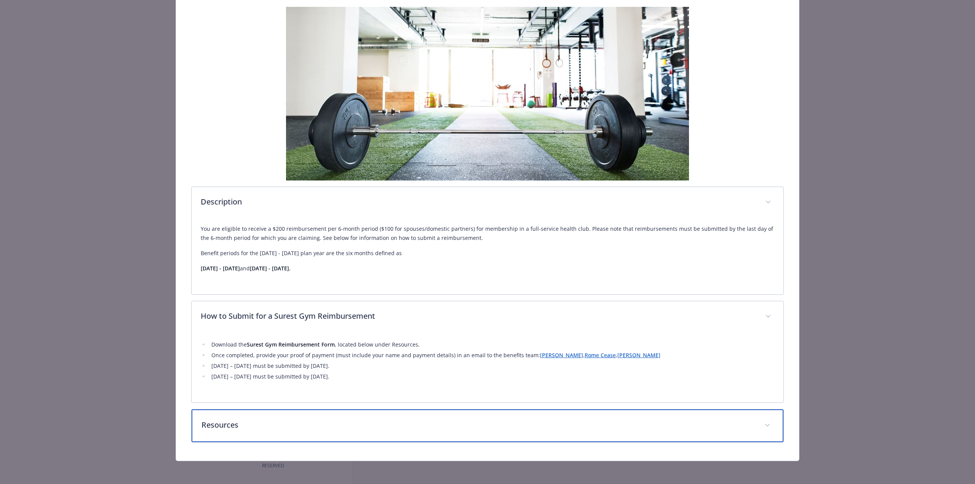
click at [312, 429] on p "Resources" at bounding box center [479, 424] width 554 height 11
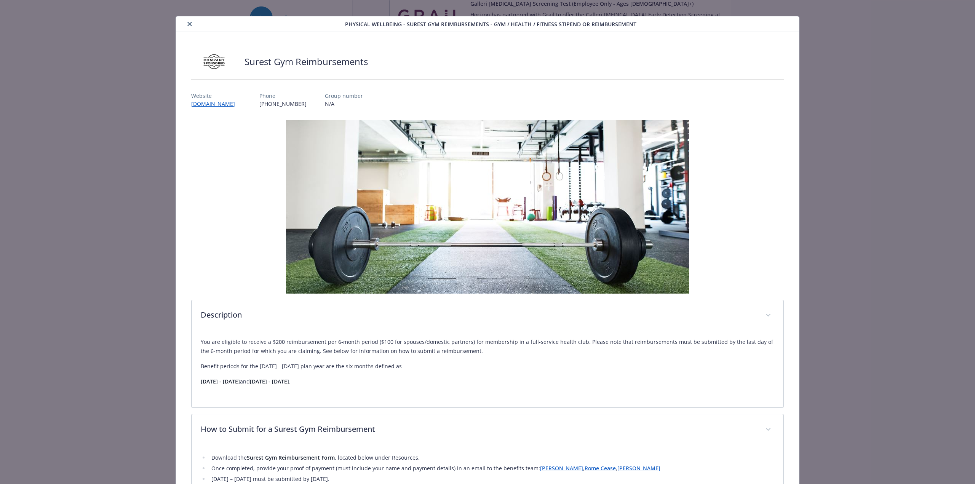
scroll to position [0, 0]
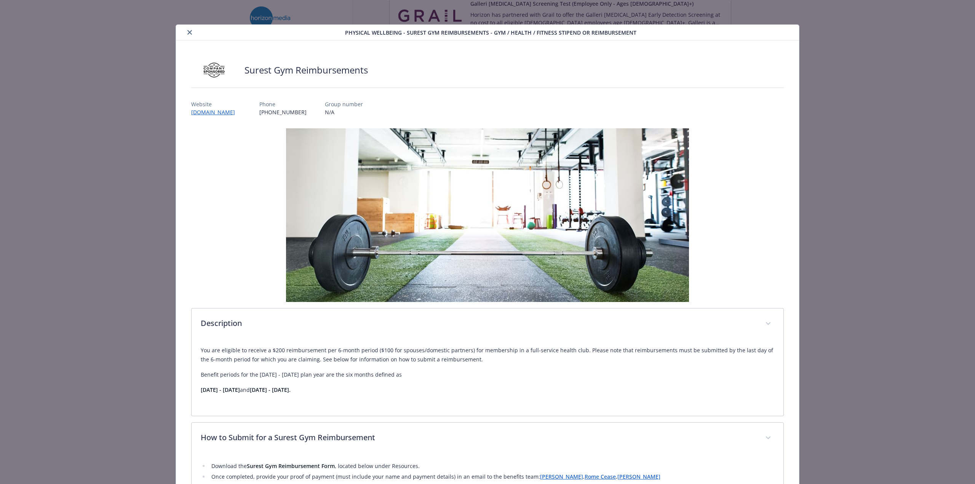
click at [189, 33] on icon "close" at bounding box center [189, 32] width 5 height 5
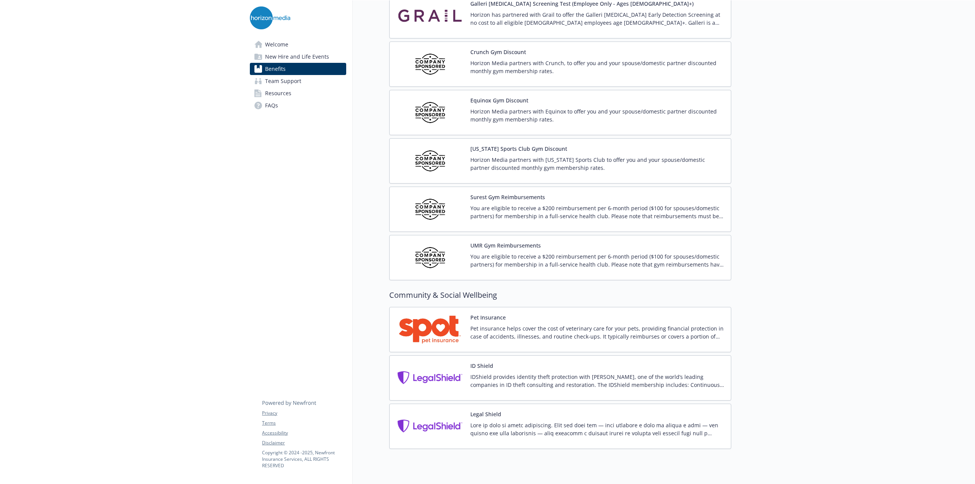
click at [536, 314] on div "Pet Insurance Pet insurance helps cover the cost of veterinary care for your pe…" at bounding box center [597, 330] width 254 height 32
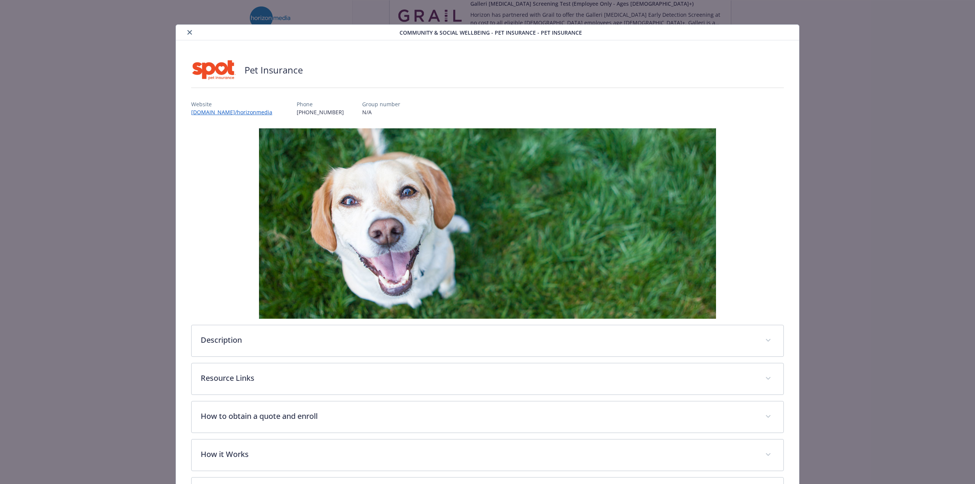
scroll to position [66, 0]
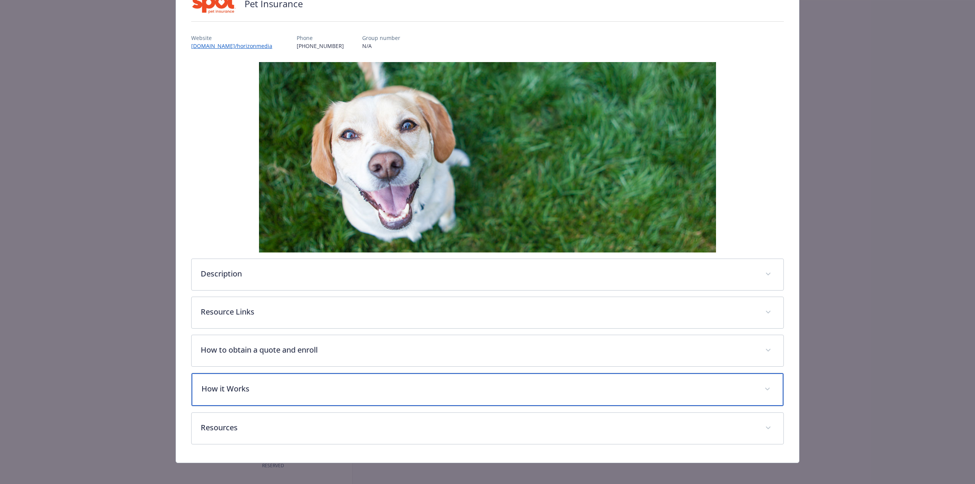
click at [274, 385] on p "How it Works" at bounding box center [479, 388] width 554 height 11
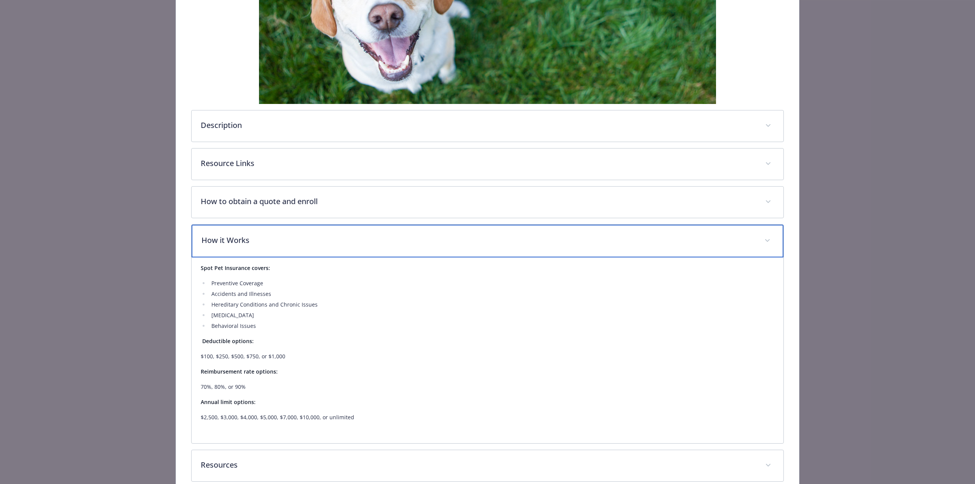
scroll to position [254, 0]
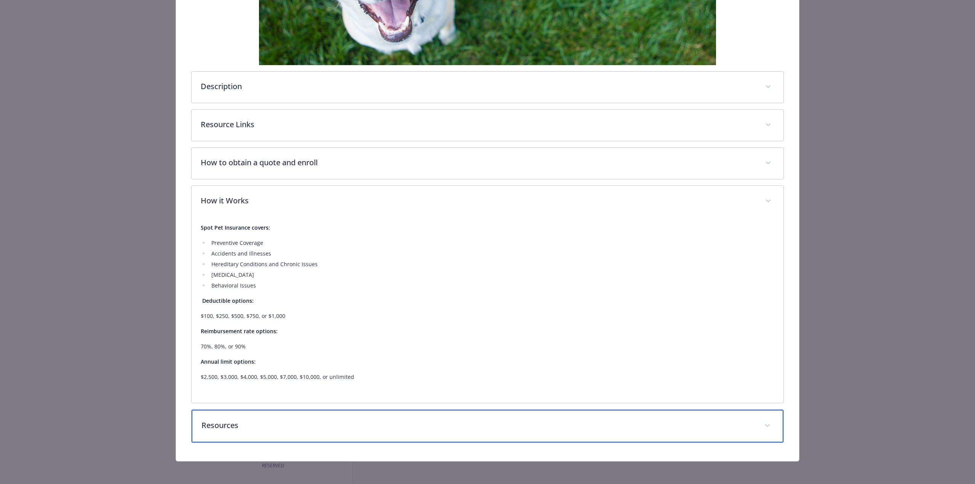
click at [288, 422] on p "Resources" at bounding box center [479, 425] width 554 height 11
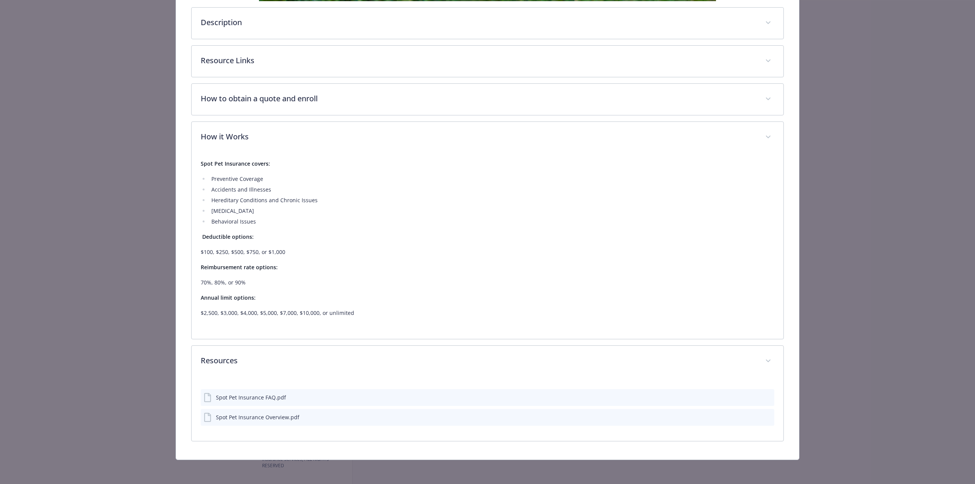
scroll to position [316, 0]
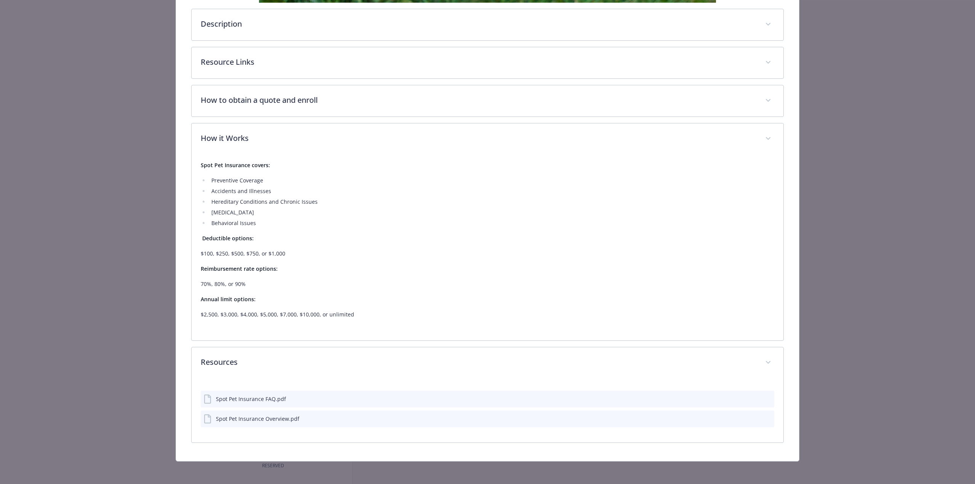
click at [250, 397] on div "Spot Pet Insurance FAQ.pdf" at bounding box center [251, 399] width 70 height 8
click at [764, 396] on icon "preview file" at bounding box center [767, 398] width 7 height 5
